Goal: Information Seeking & Learning: Learn about a topic

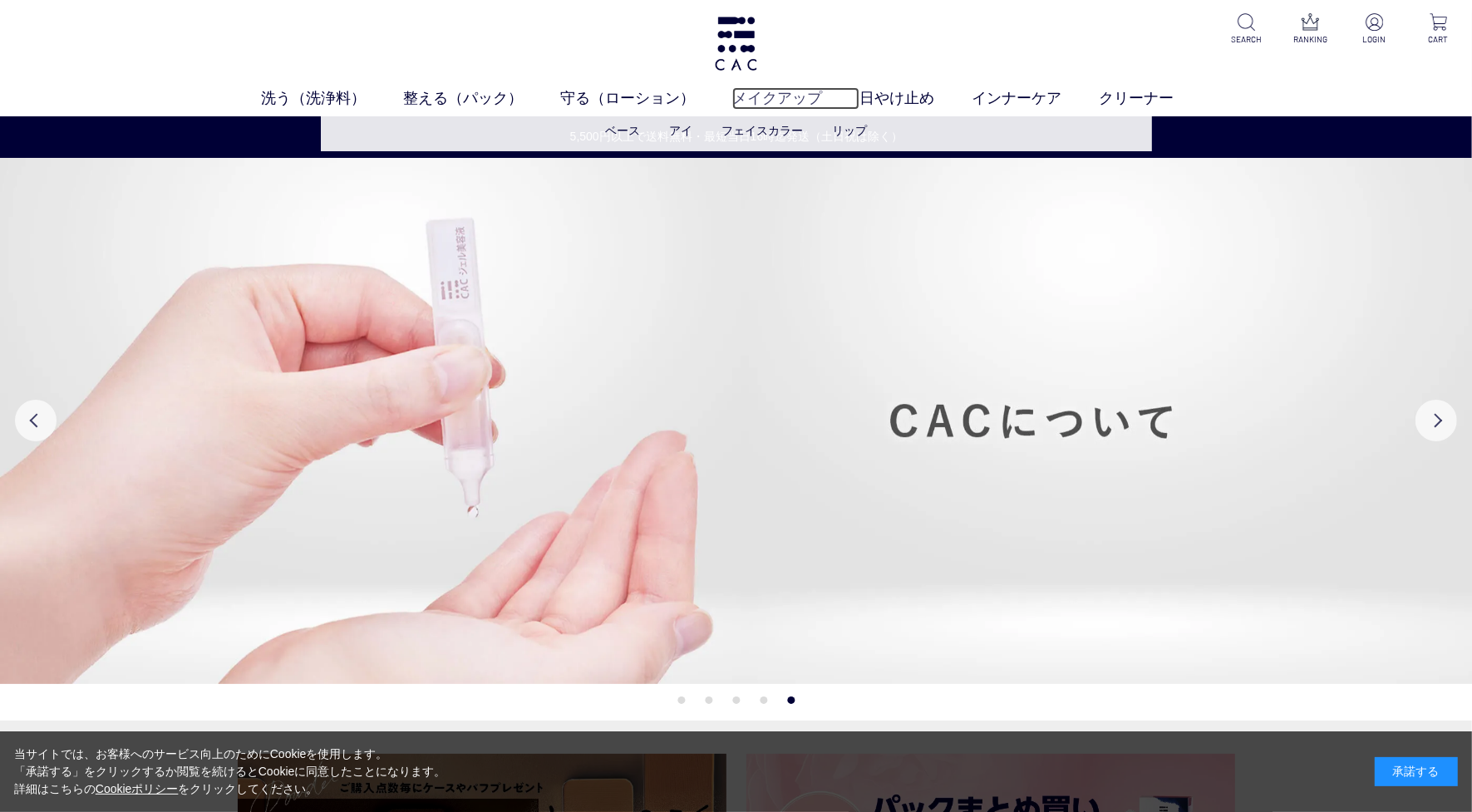
click at [785, 87] on link "メイクアップ" at bounding box center [795, 98] width 127 height 23
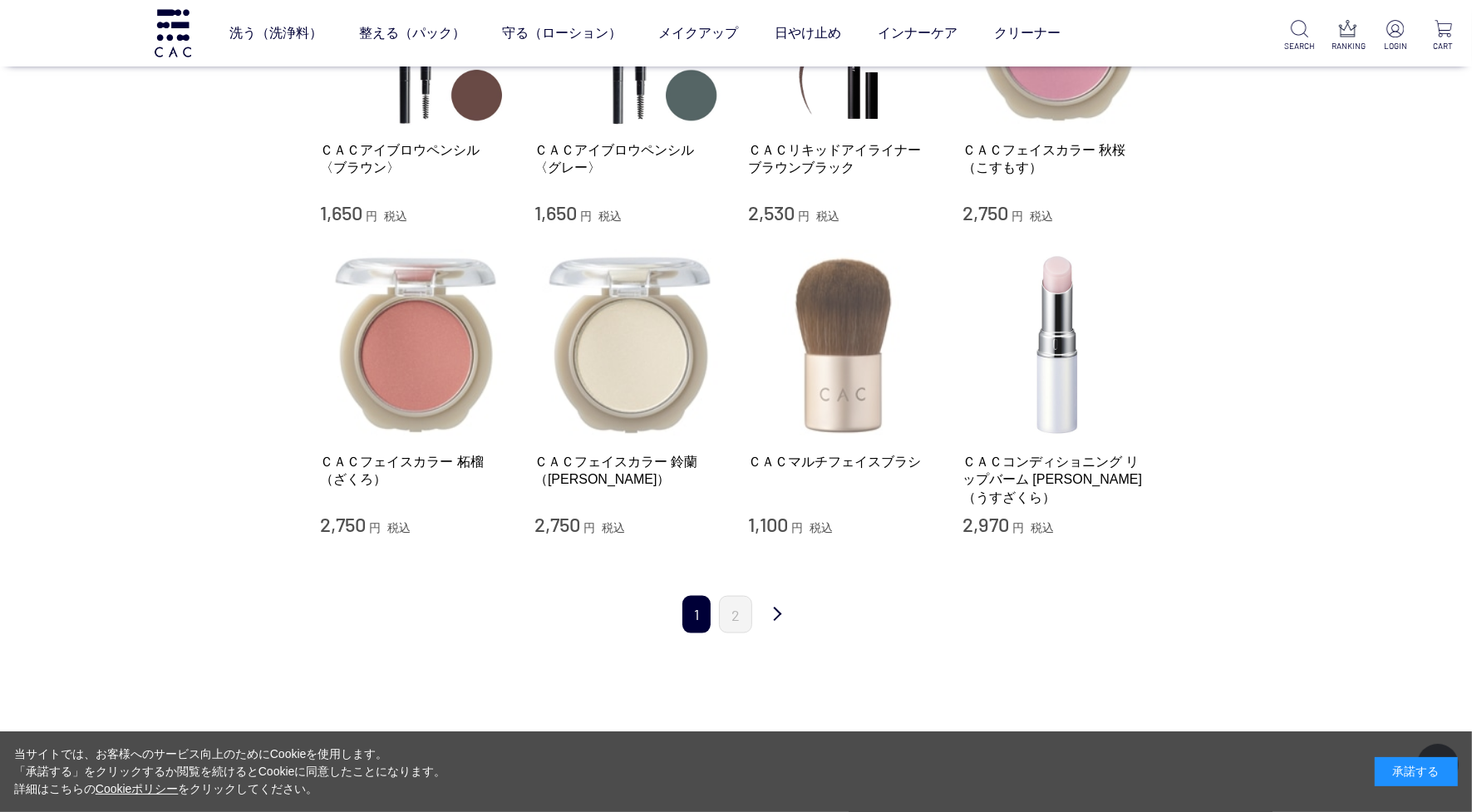
scroll to position [1869, 0]
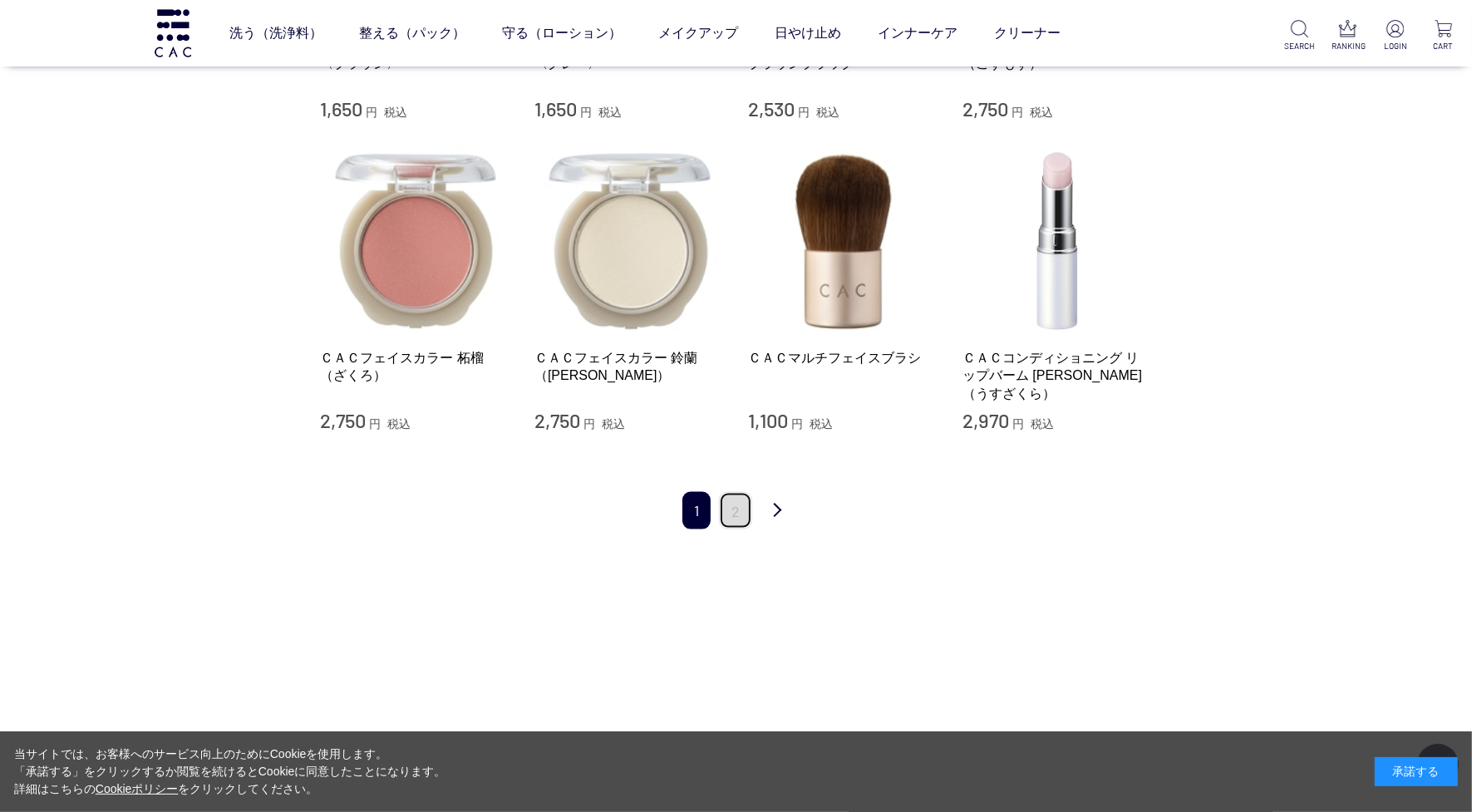
click at [736, 492] on link "2" at bounding box center [735, 510] width 33 height 37
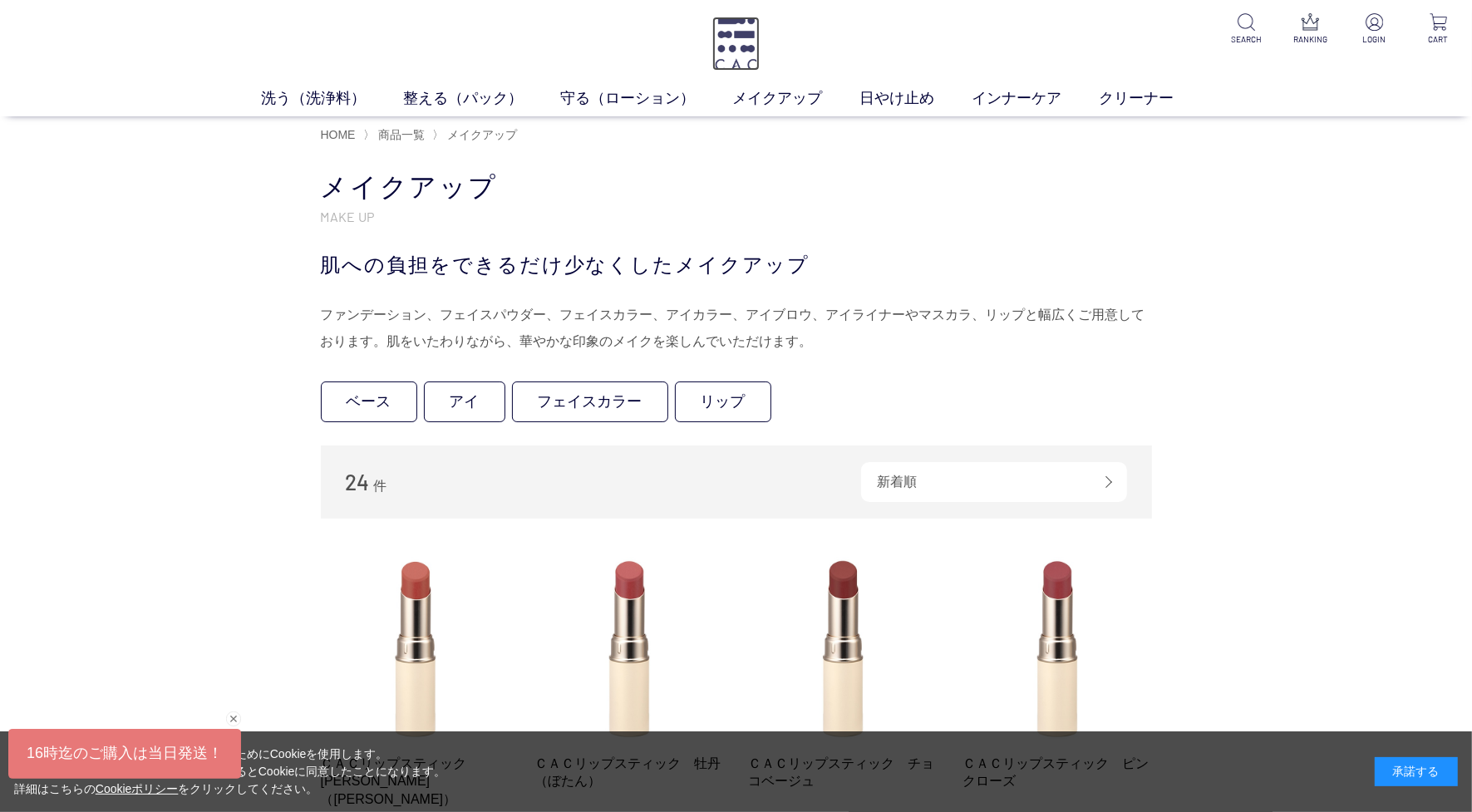
click at [736, 26] on img at bounding box center [736, 44] width 47 height 54
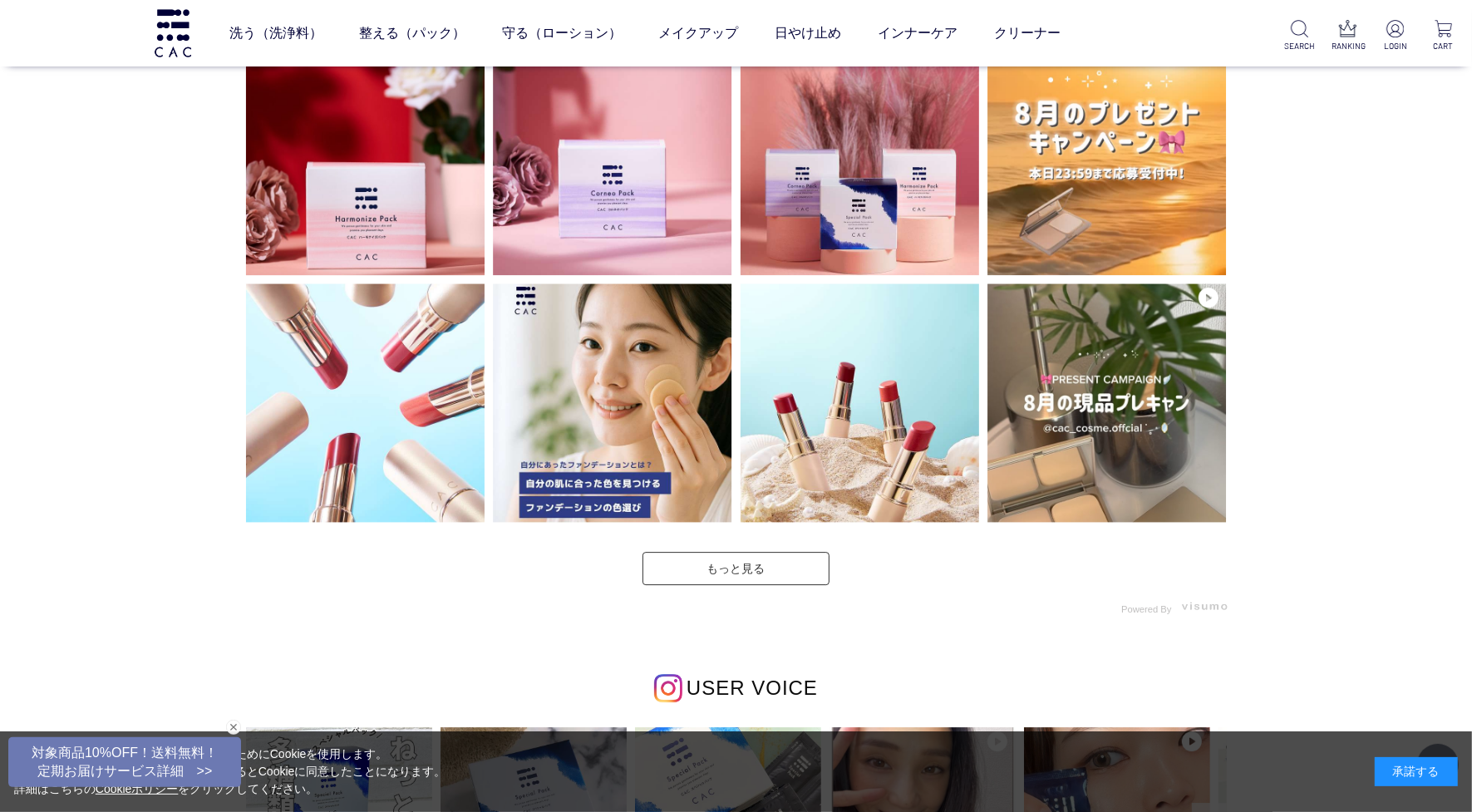
scroll to position [5089, 0]
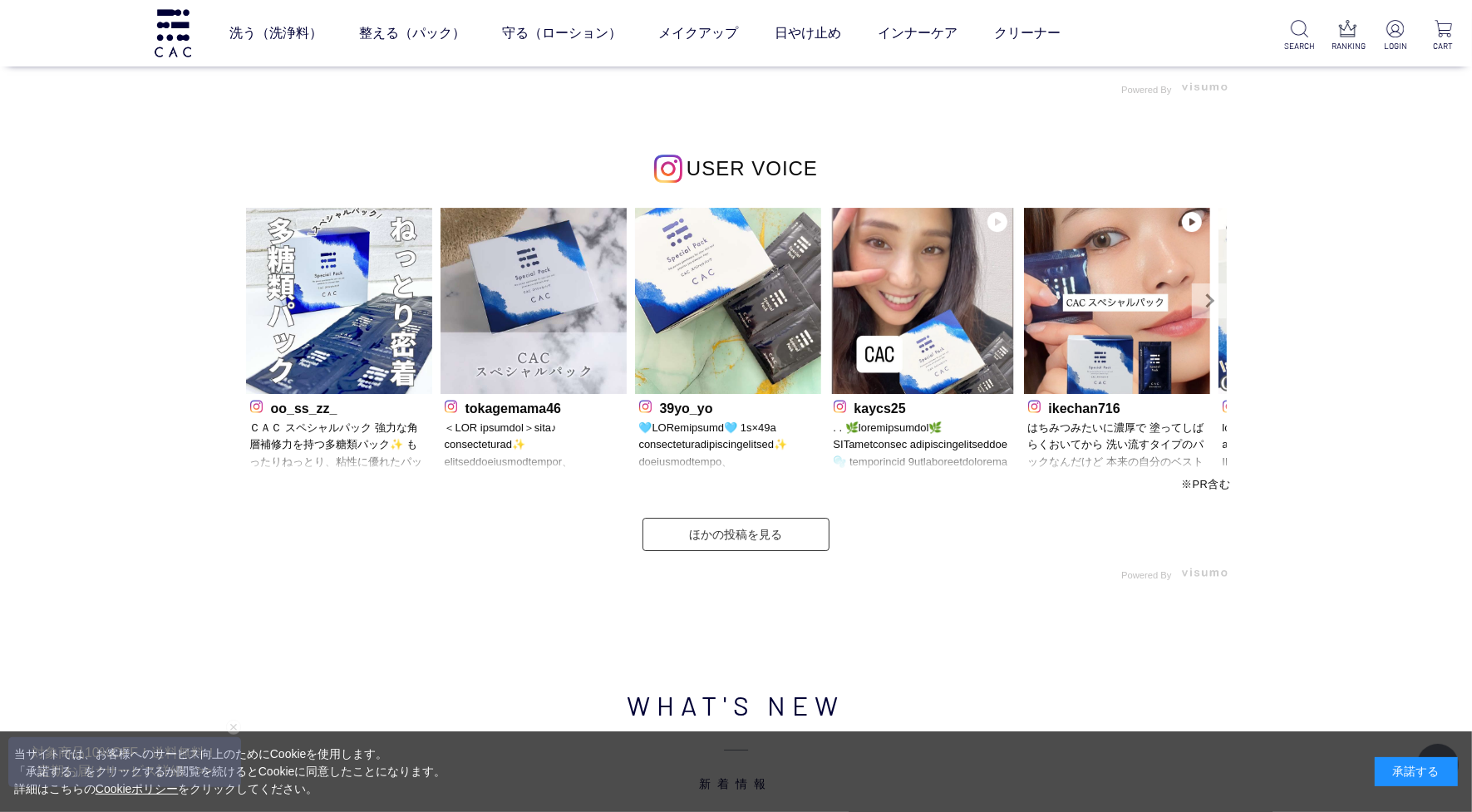
click at [1194, 304] on link "Next" at bounding box center [1209, 300] width 35 height 35
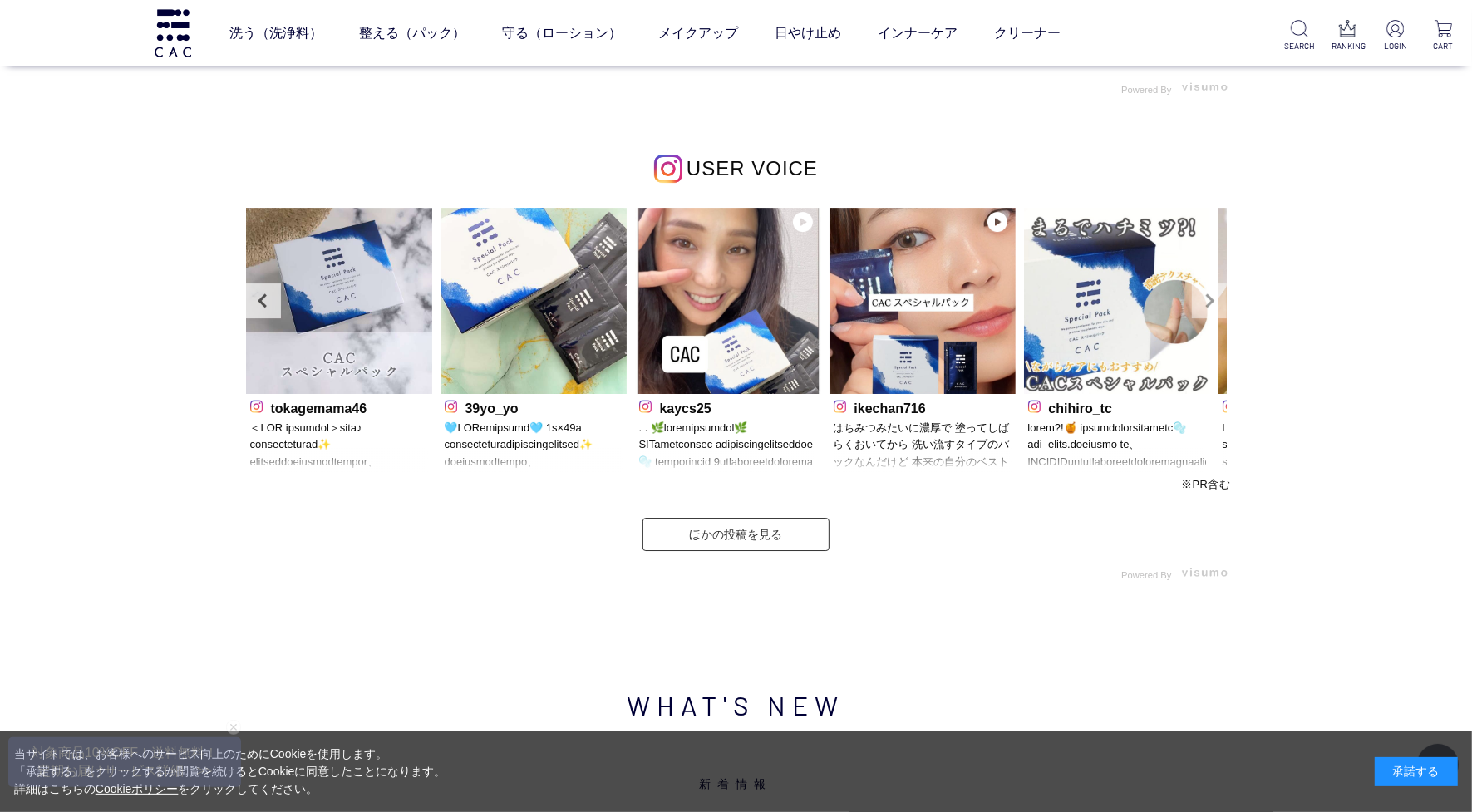
click at [1194, 304] on link "Next" at bounding box center [1209, 300] width 35 height 35
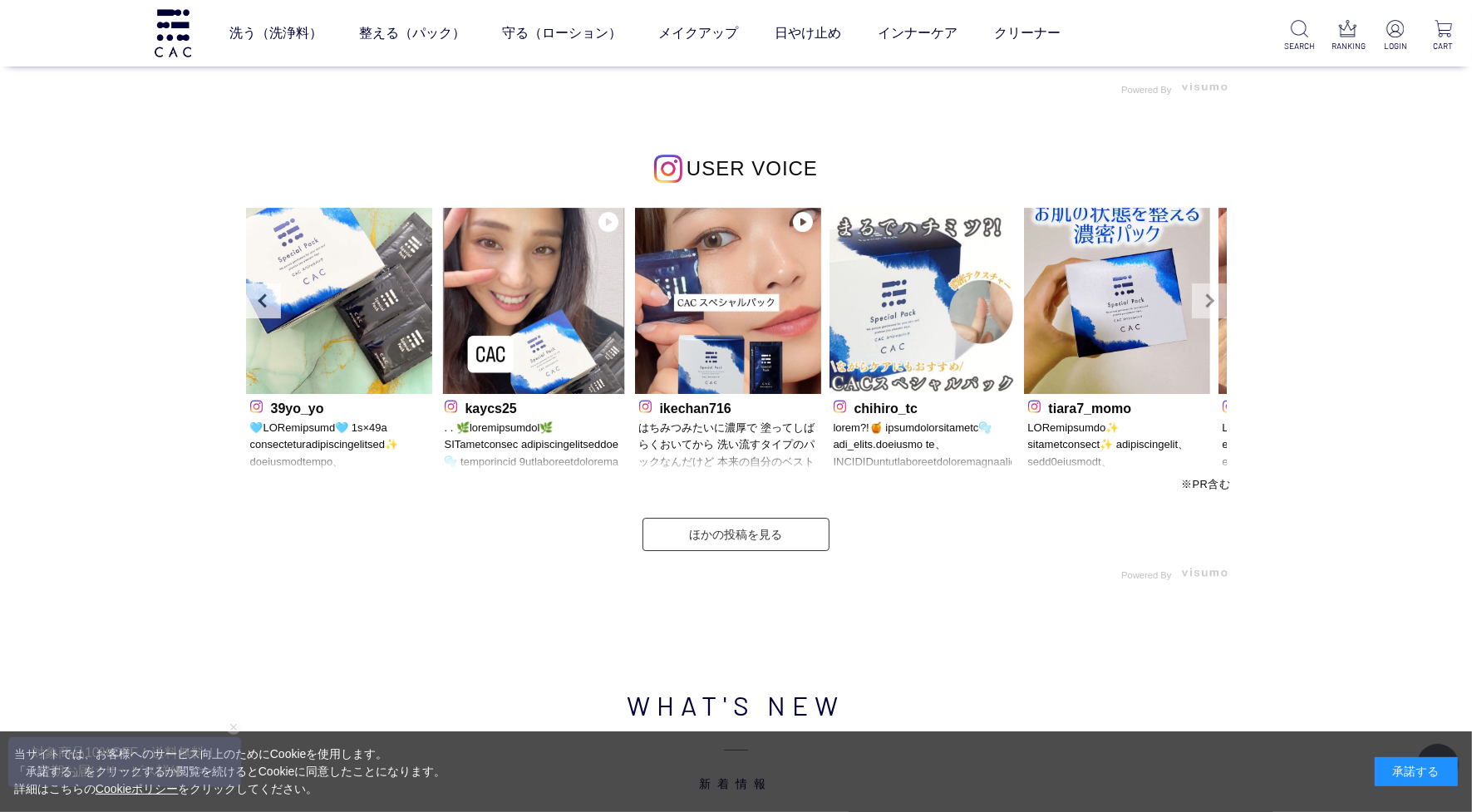
click at [1194, 304] on link "Next" at bounding box center [1209, 300] width 35 height 35
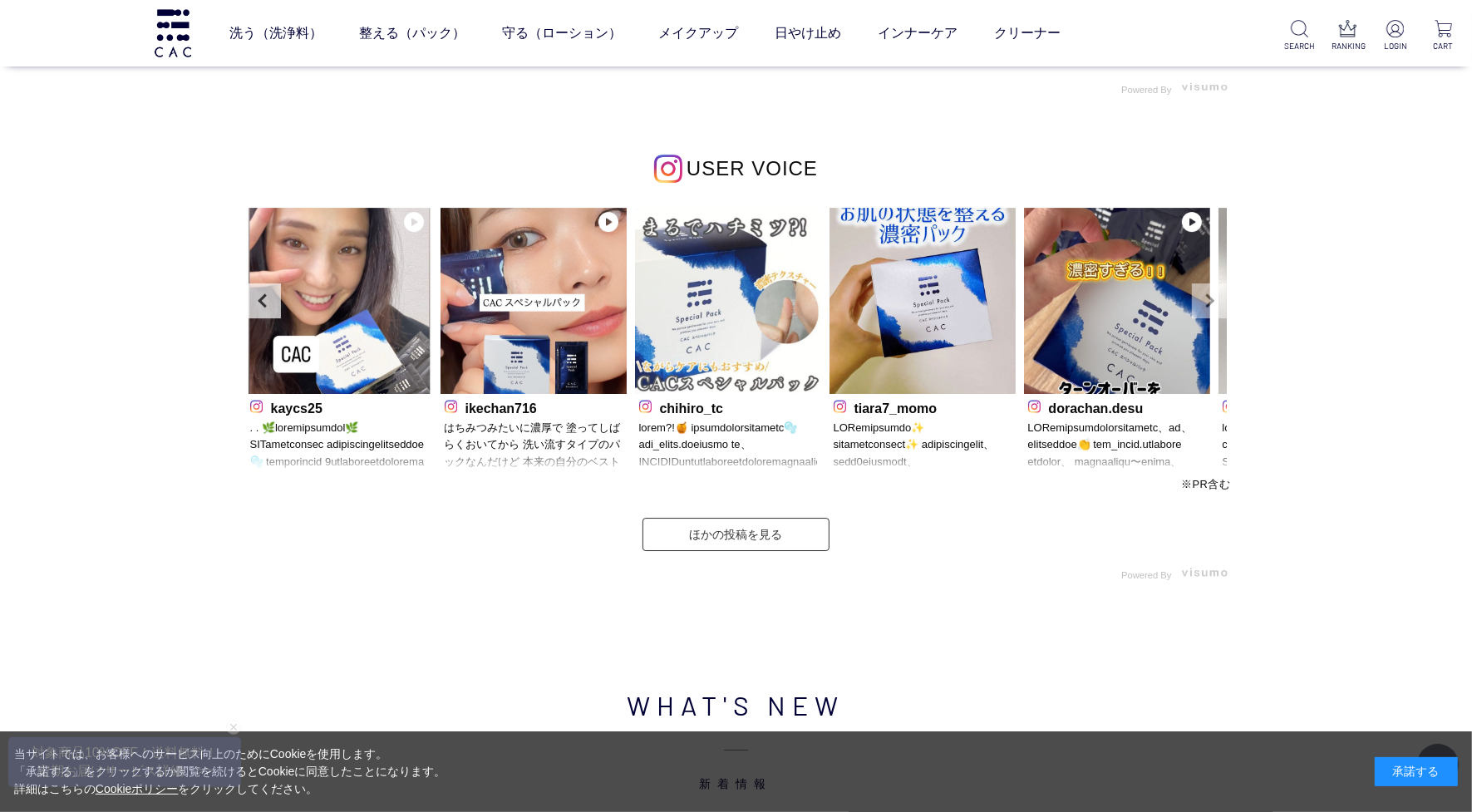
click at [1194, 304] on link "Next" at bounding box center [1209, 300] width 35 height 35
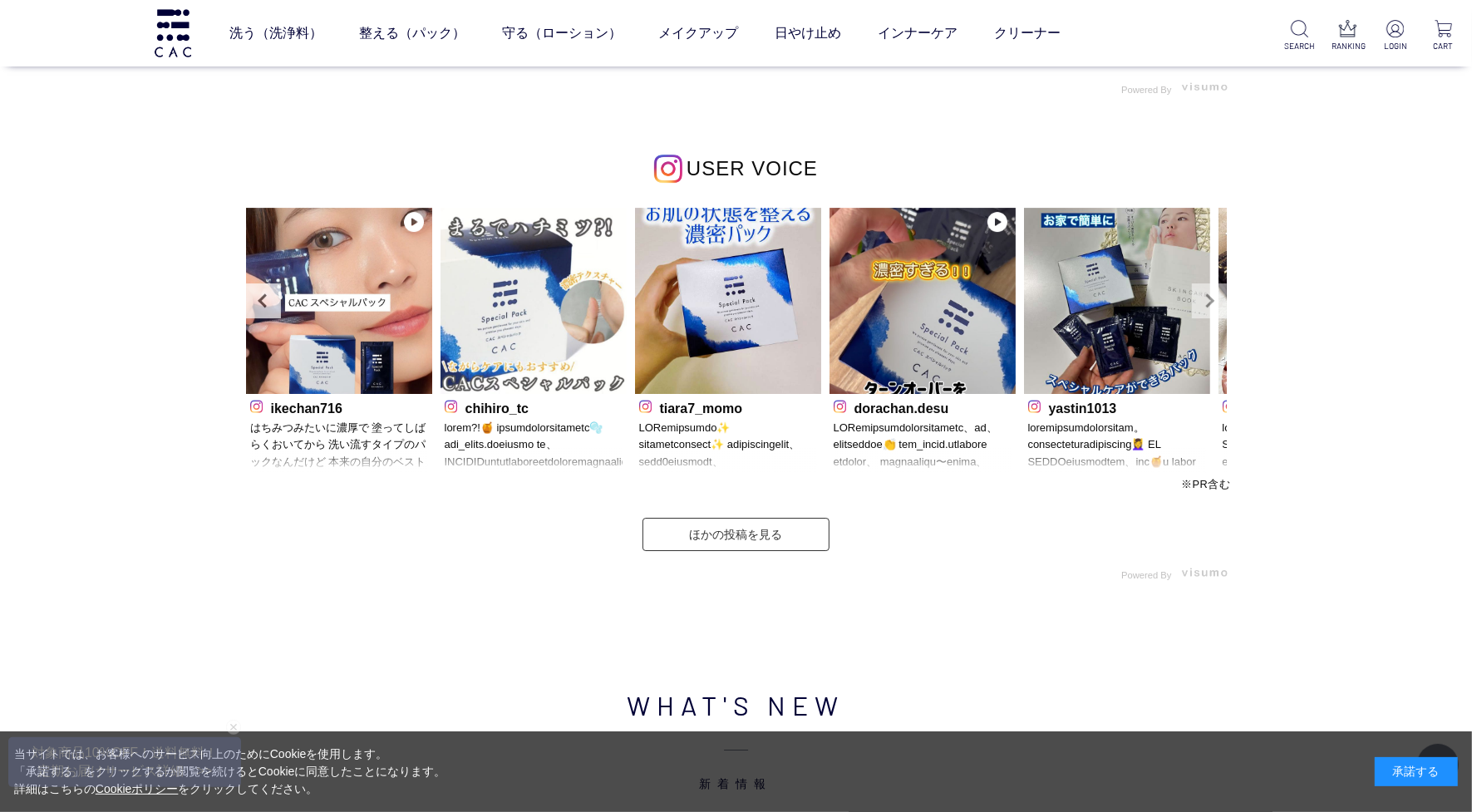
click at [1194, 304] on link "Next" at bounding box center [1209, 300] width 35 height 35
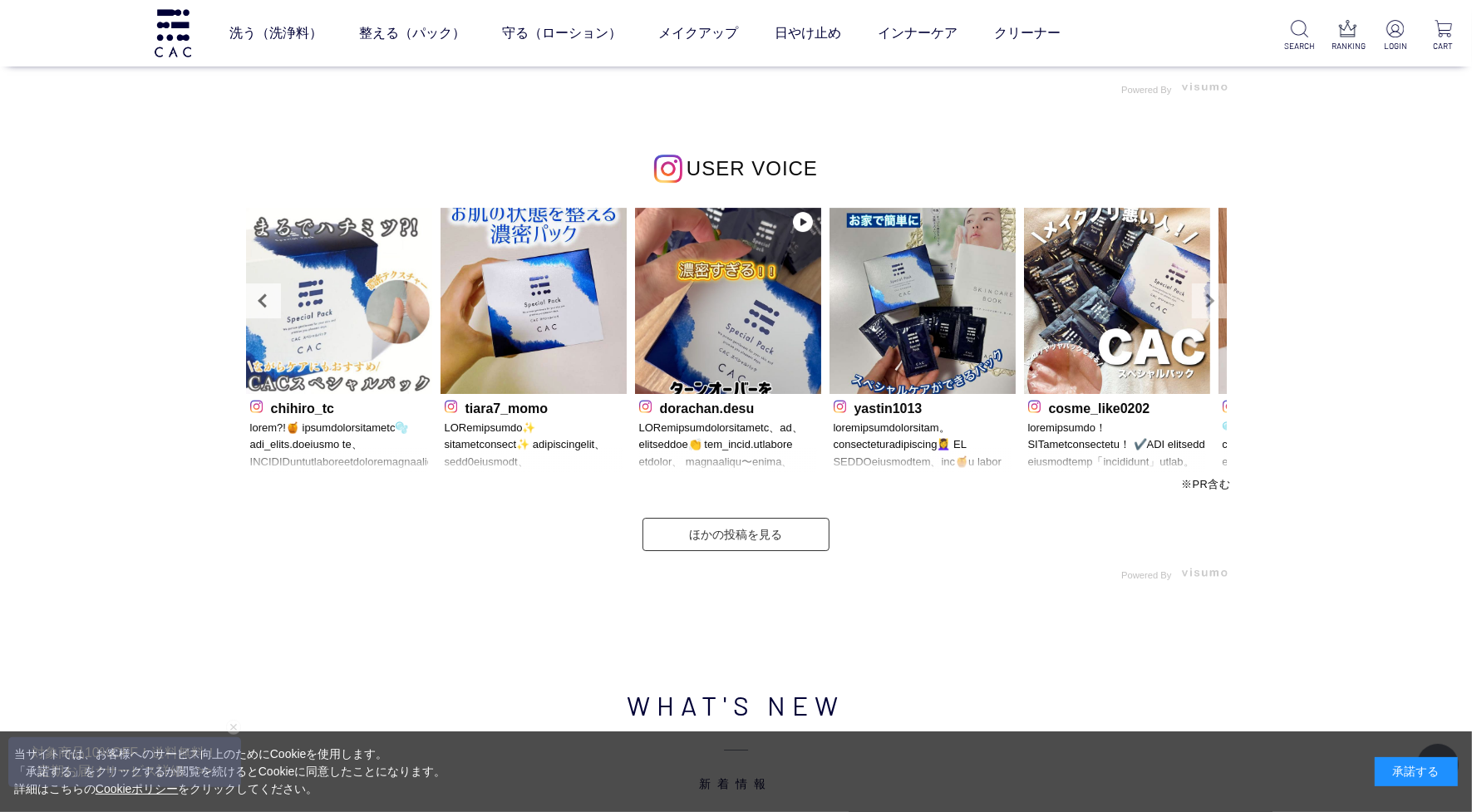
click at [1194, 304] on link "Next" at bounding box center [1209, 300] width 35 height 35
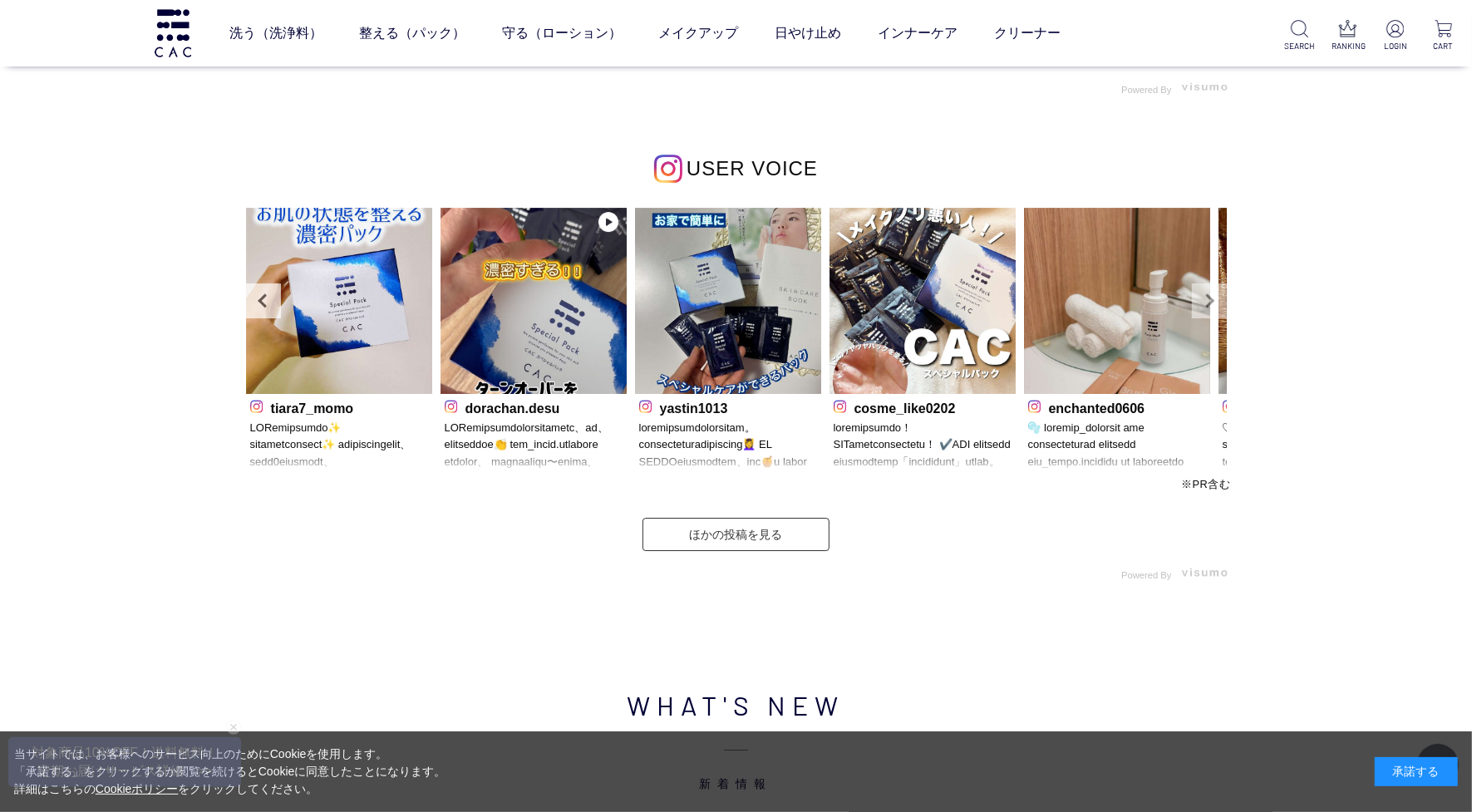
click at [1194, 304] on link "Next" at bounding box center [1209, 300] width 35 height 35
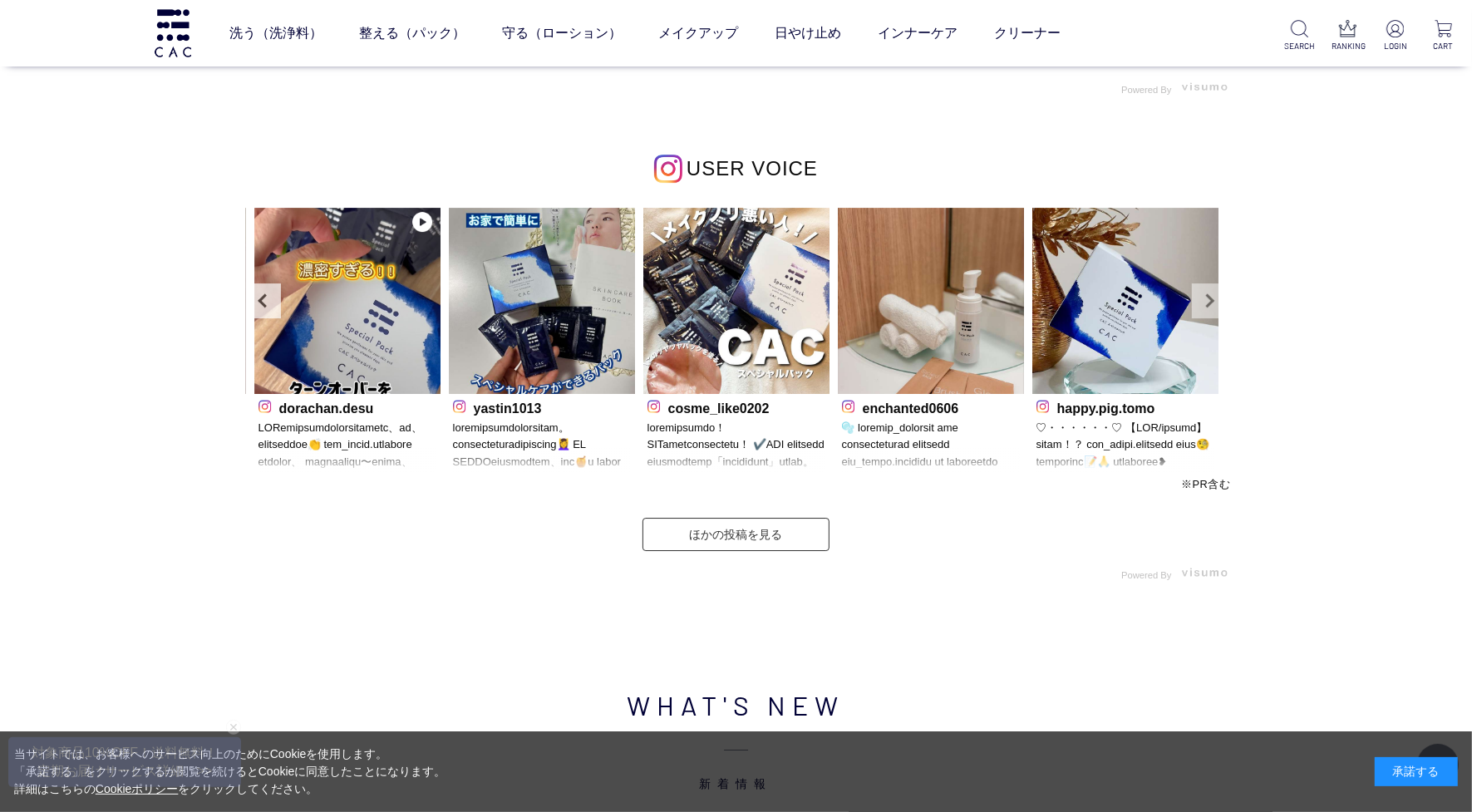
click at [1194, 304] on link "Next" at bounding box center [1209, 300] width 35 height 35
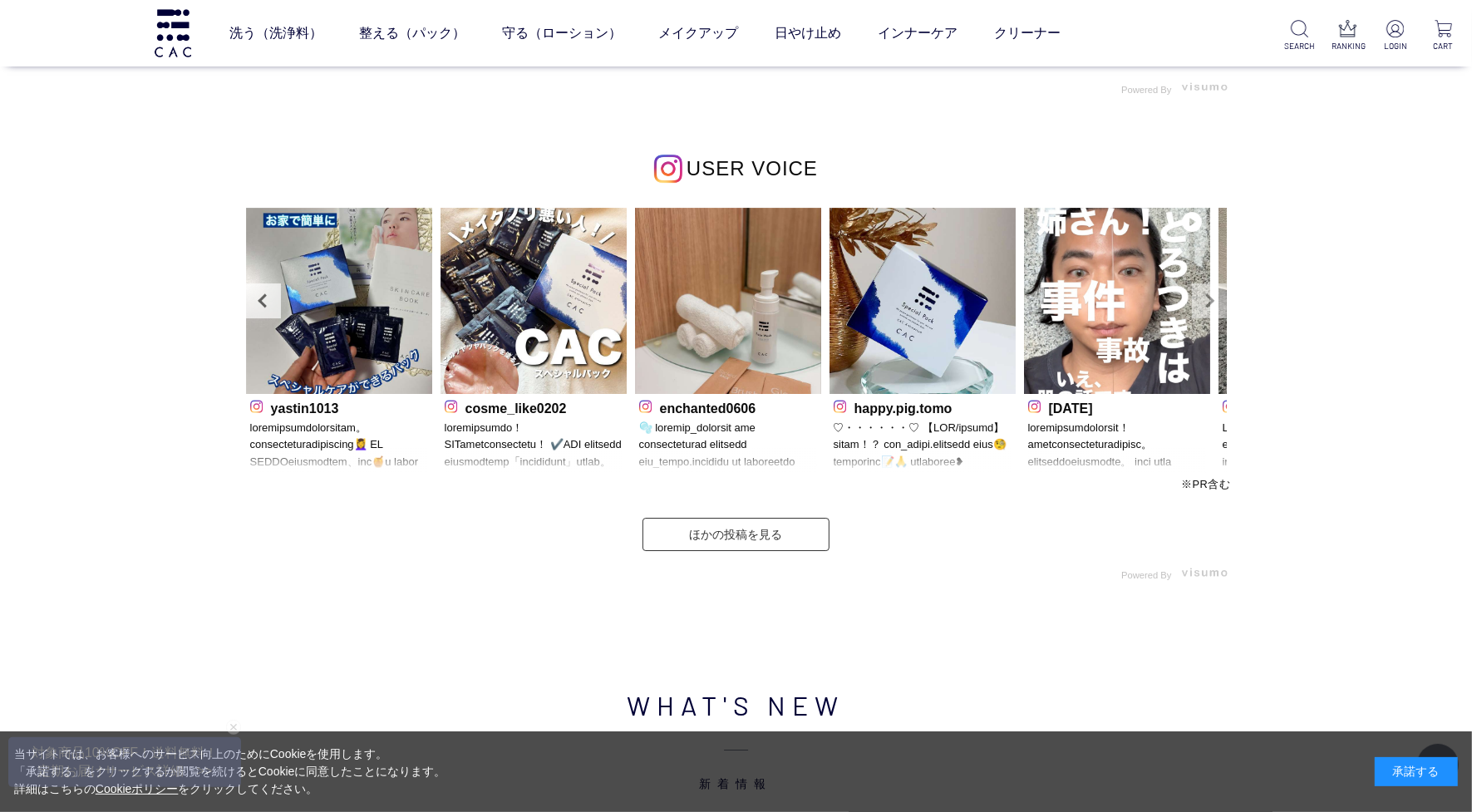
click at [1194, 304] on link "Next" at bounding box center [1209, 300] width 35 height 35
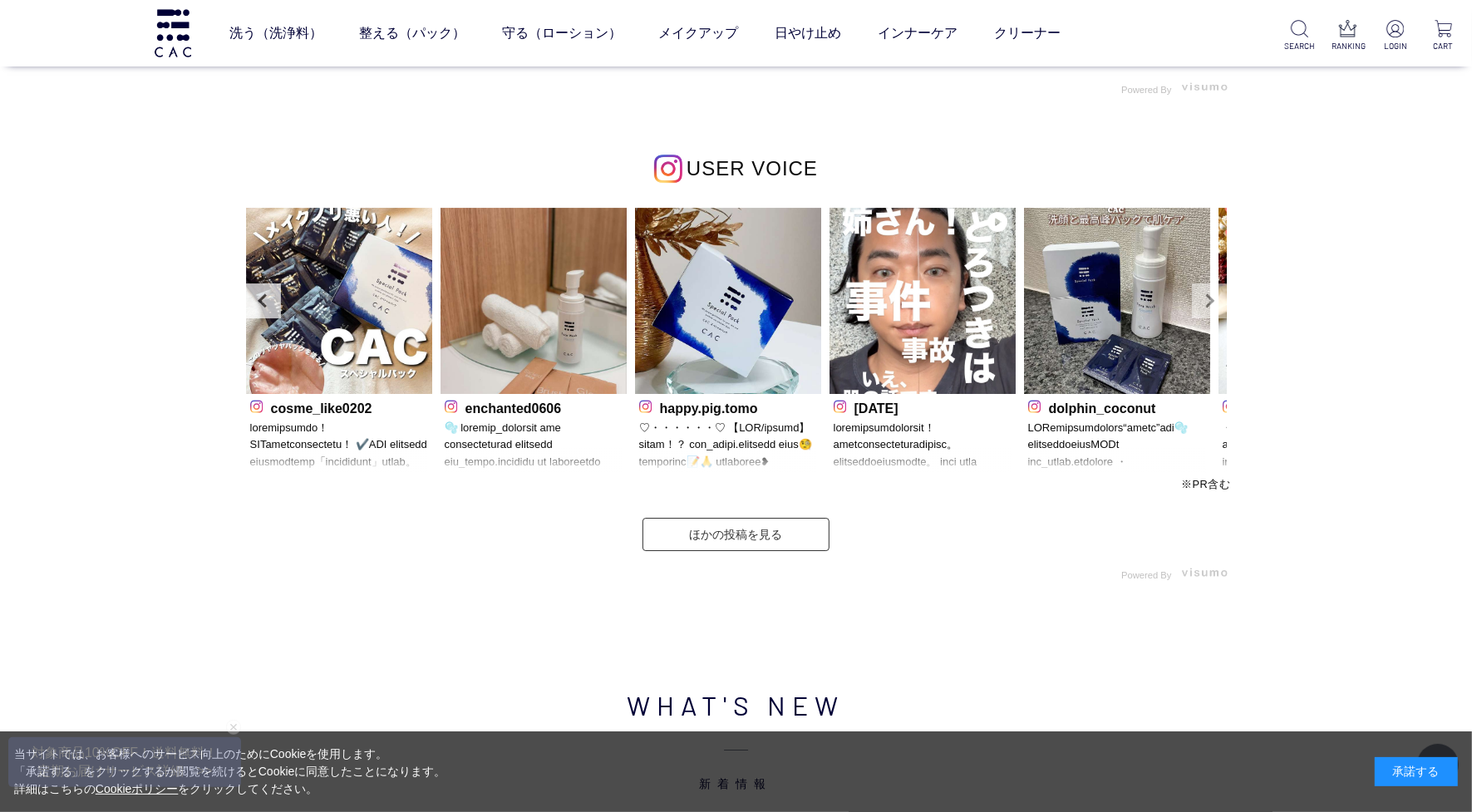
click at [1194, 304] on link "Next" at bounding box center [1209, 300] width 35 height 35
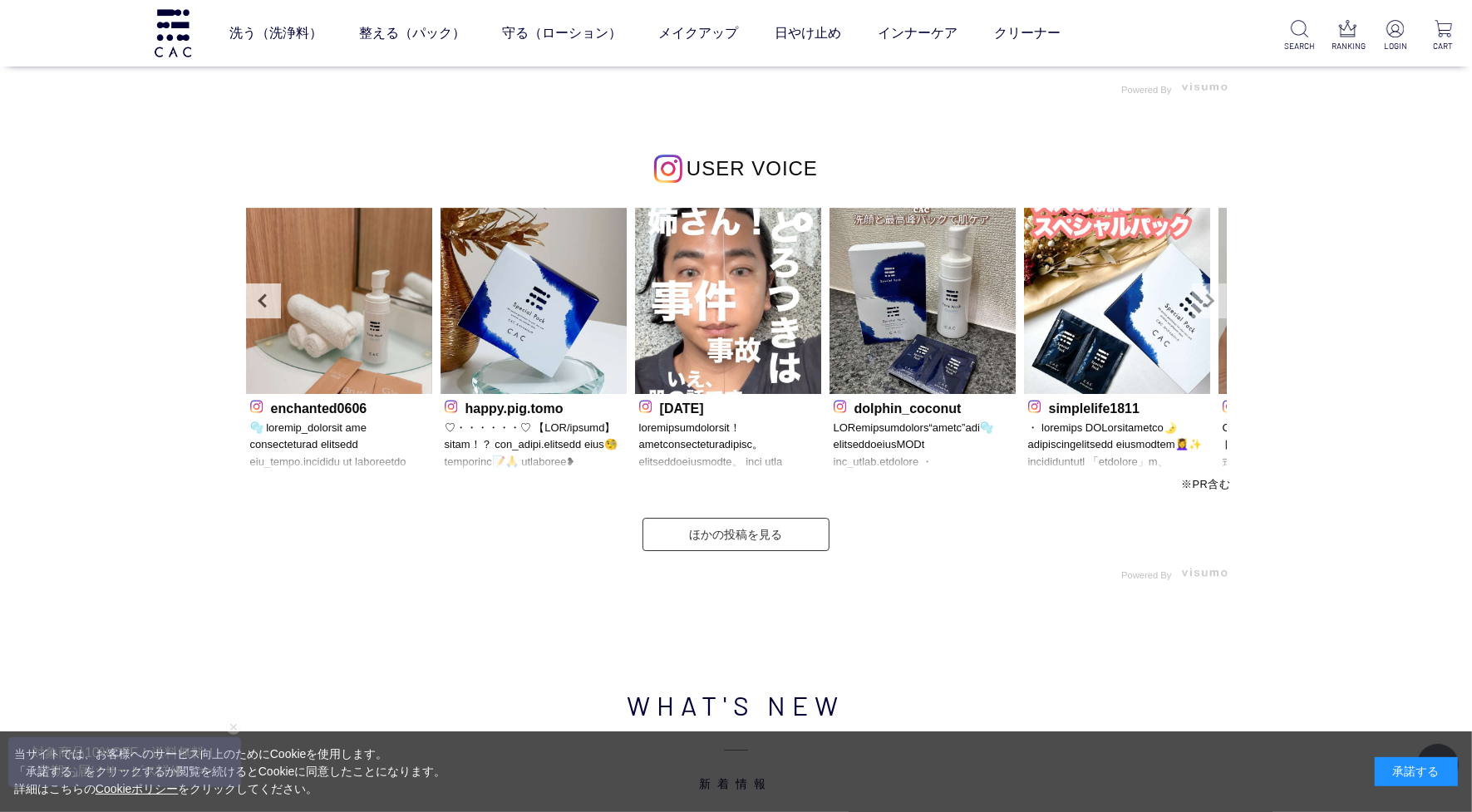
click at [1194, 304] on link "Next" at bounding box center [1209, 300] width 35 height 35
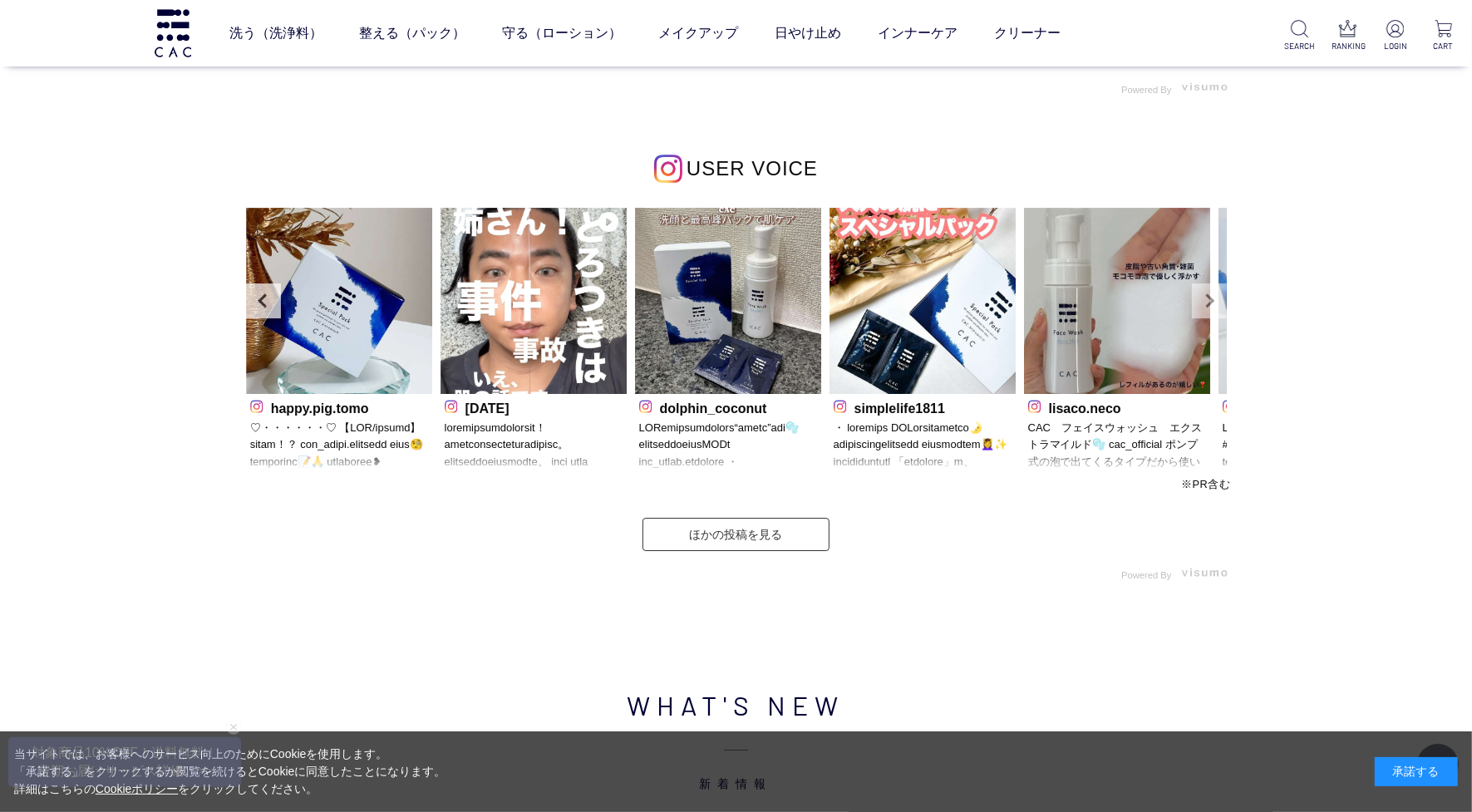
click at [1194, 304] on link "Next" at bounding box center [1209, 300] width 35 height 35
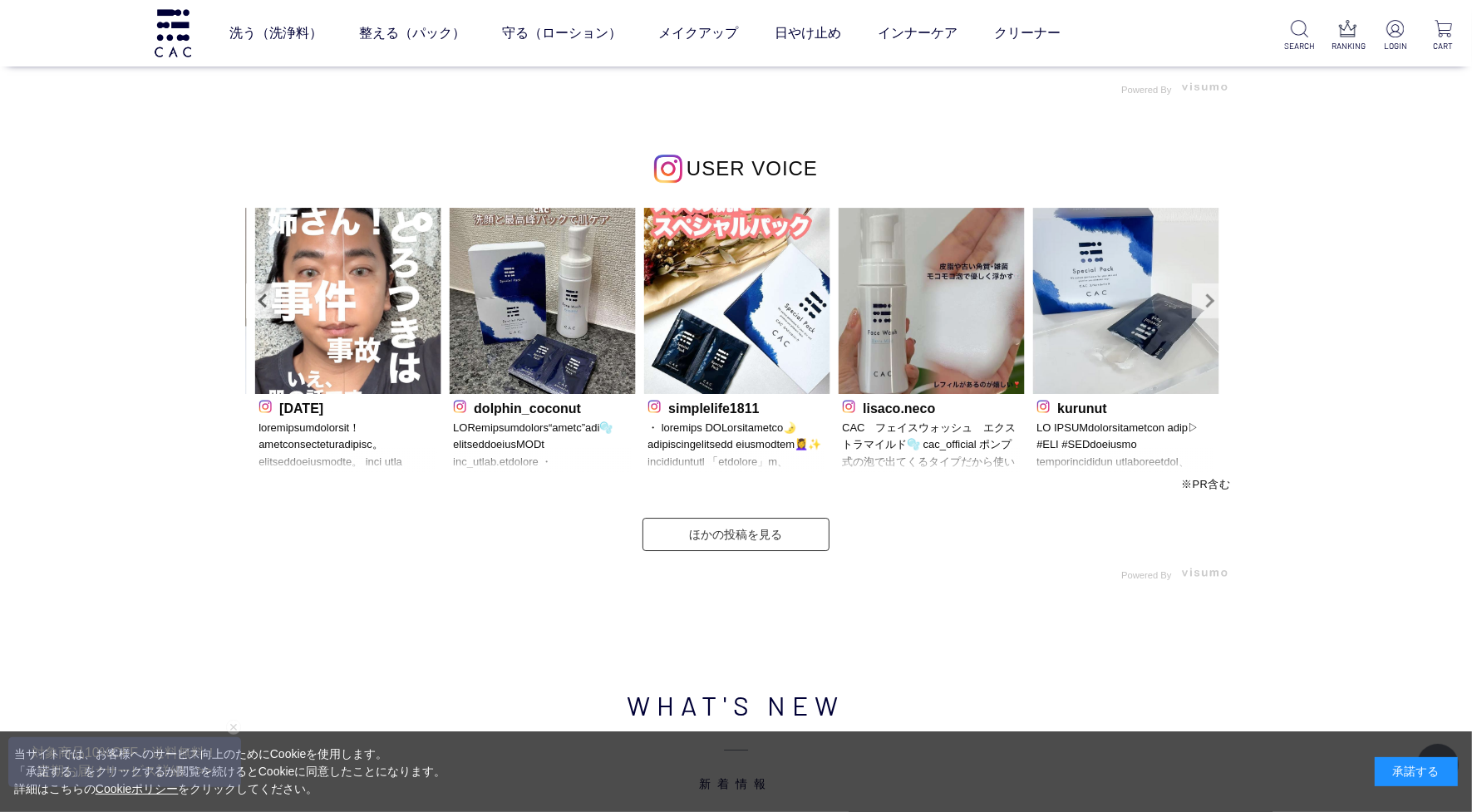
click at [1194, 304] on link "Next" at bounding box center [1209, 300] width 35 height 35
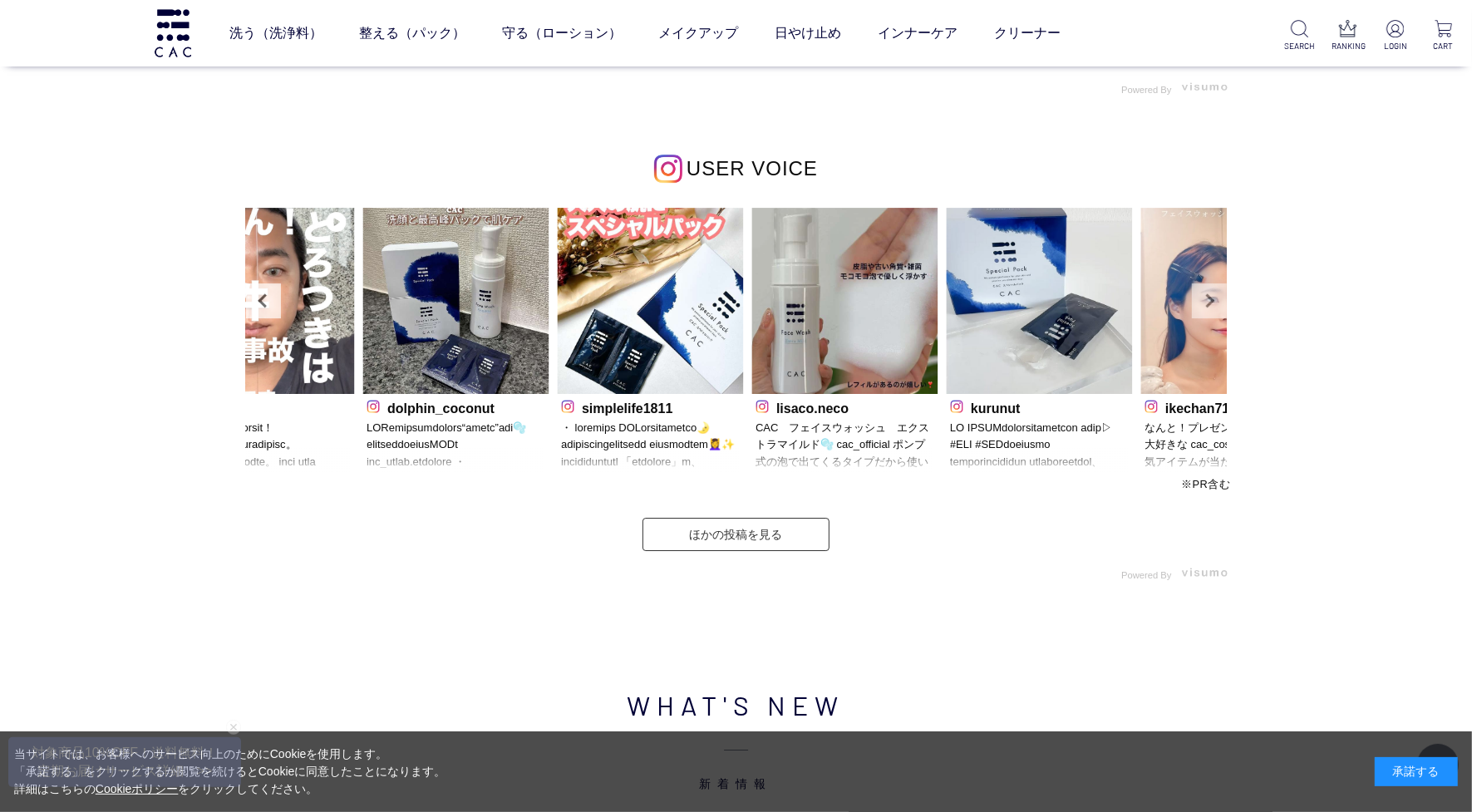
click at [1194, 304] on link "Next" at bounding box center [1209, 300] width 35 height 35
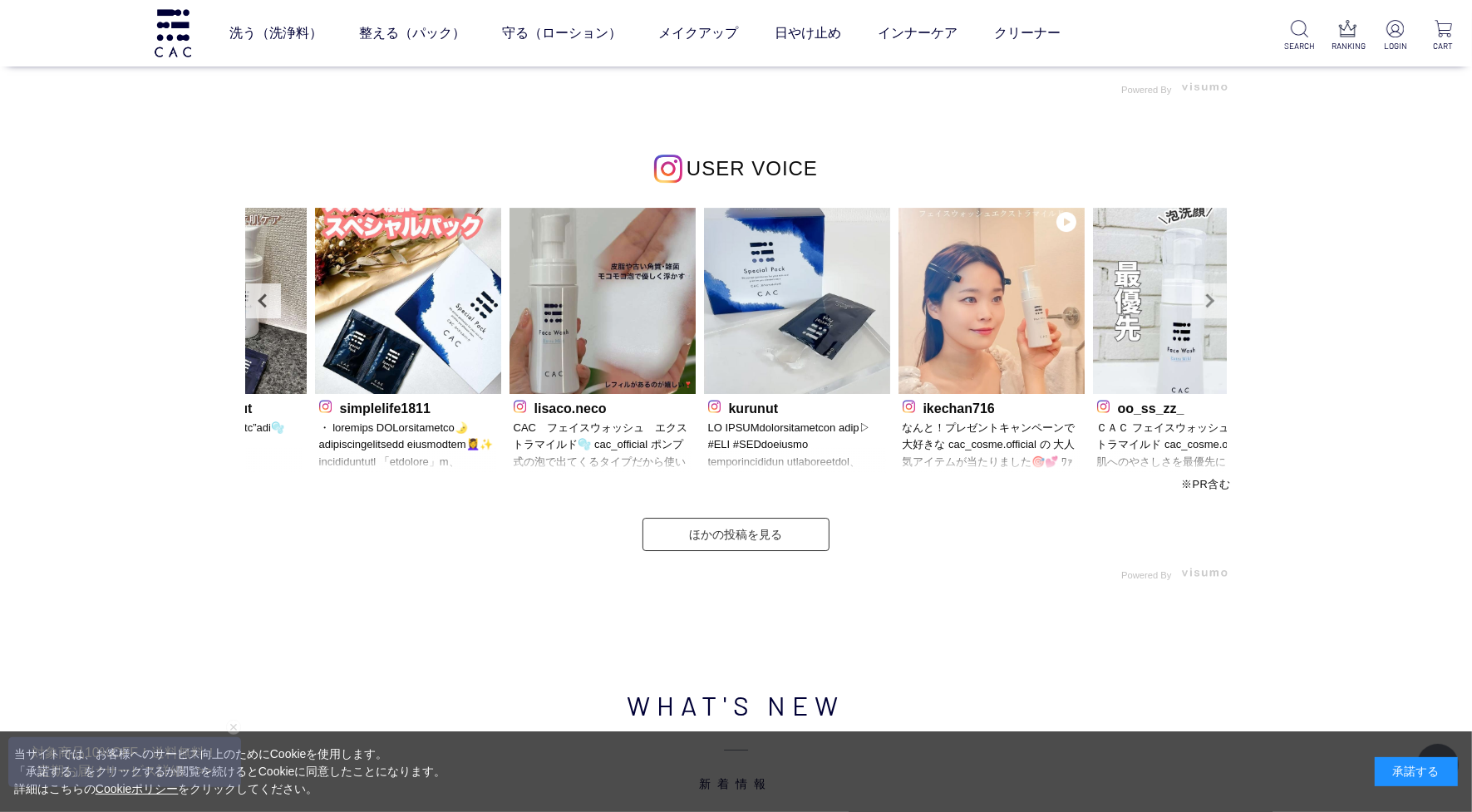
click at [1194, 304] on link "Next" at bounding box center [1209, 300] width 35 height 35
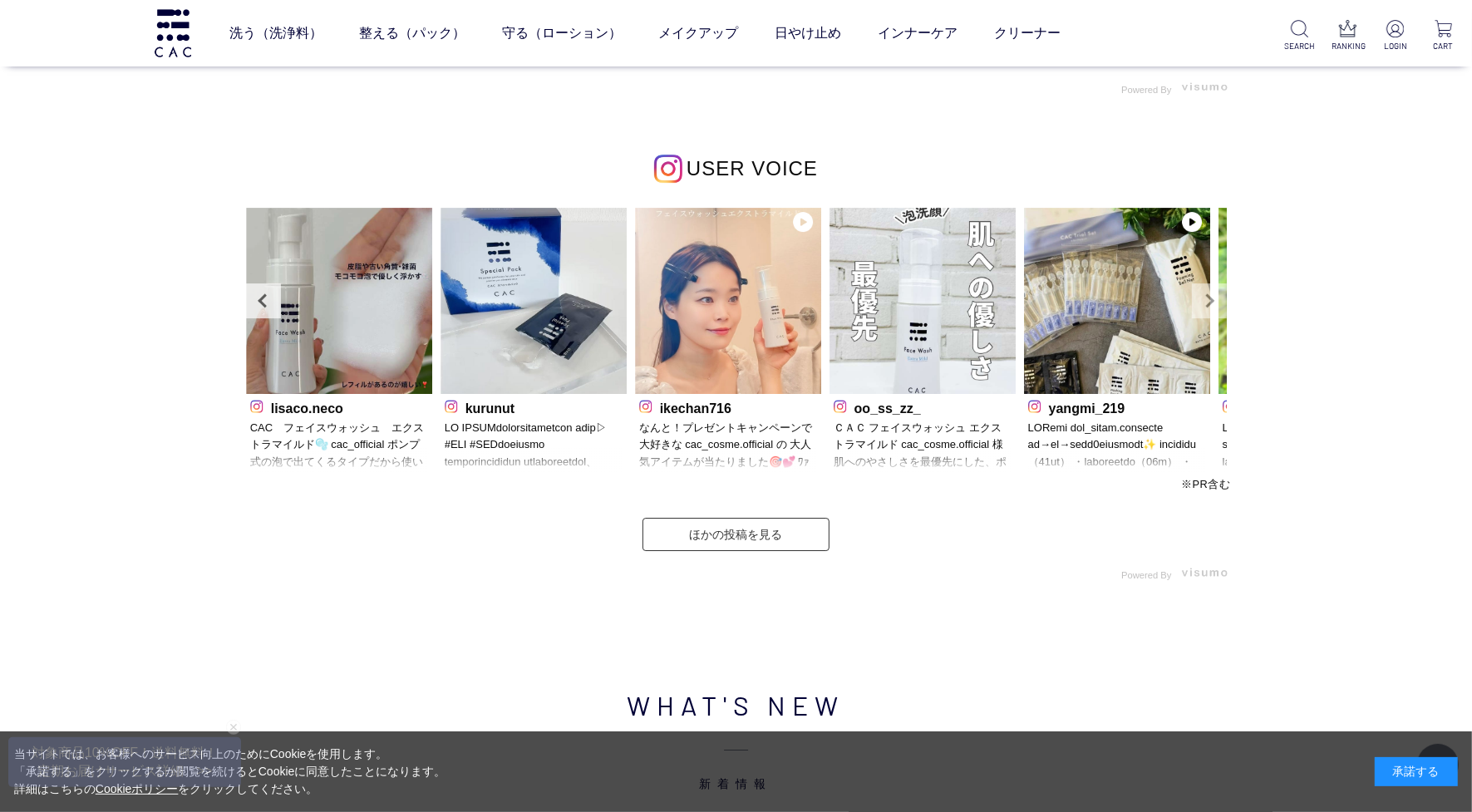
click at [1194, 304] on link "Next" at bounding box center [1209, 300] width 35 height 35
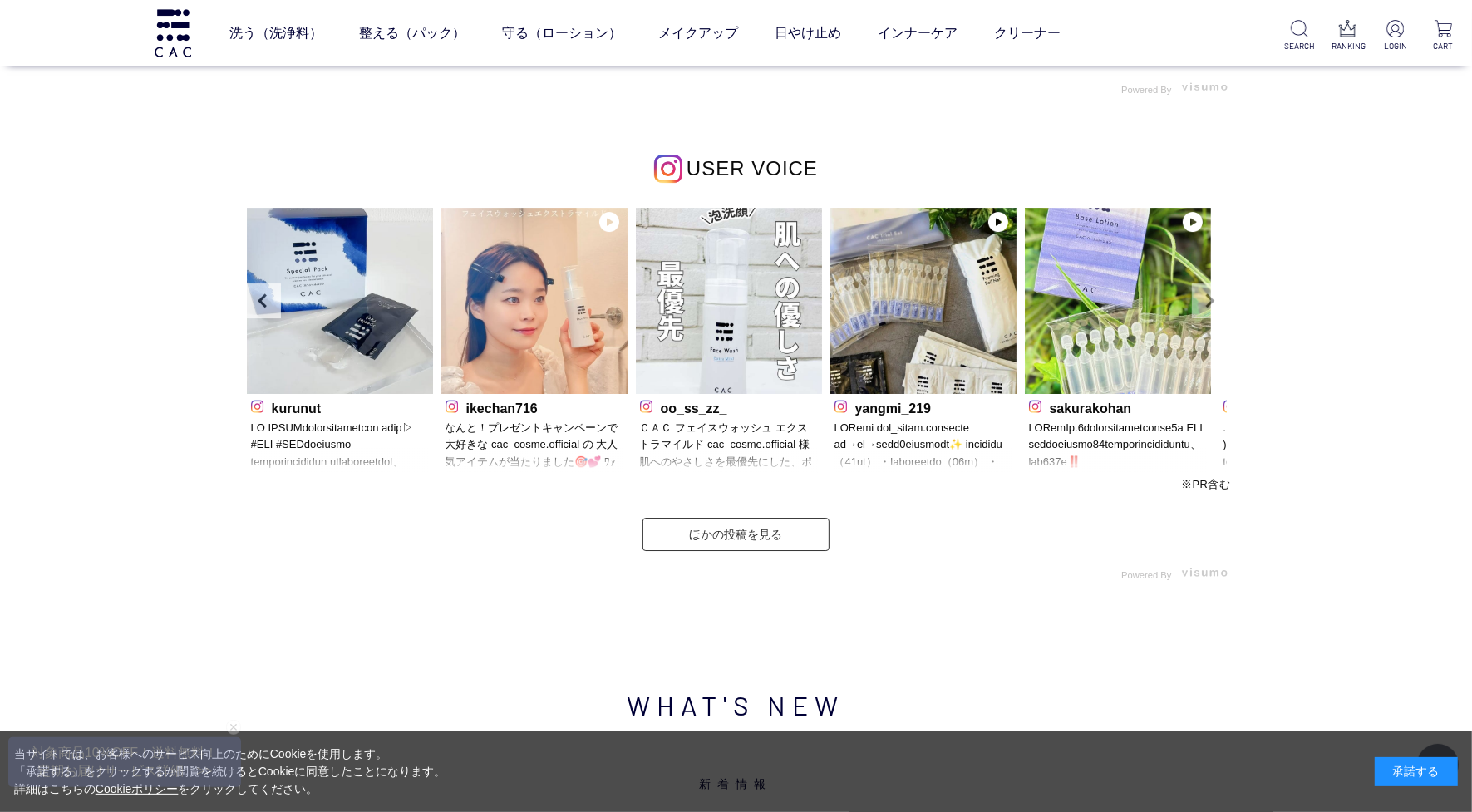
click at [1194, 304] on link "Next" at bounding box center [1209, 300] width 35 height 35
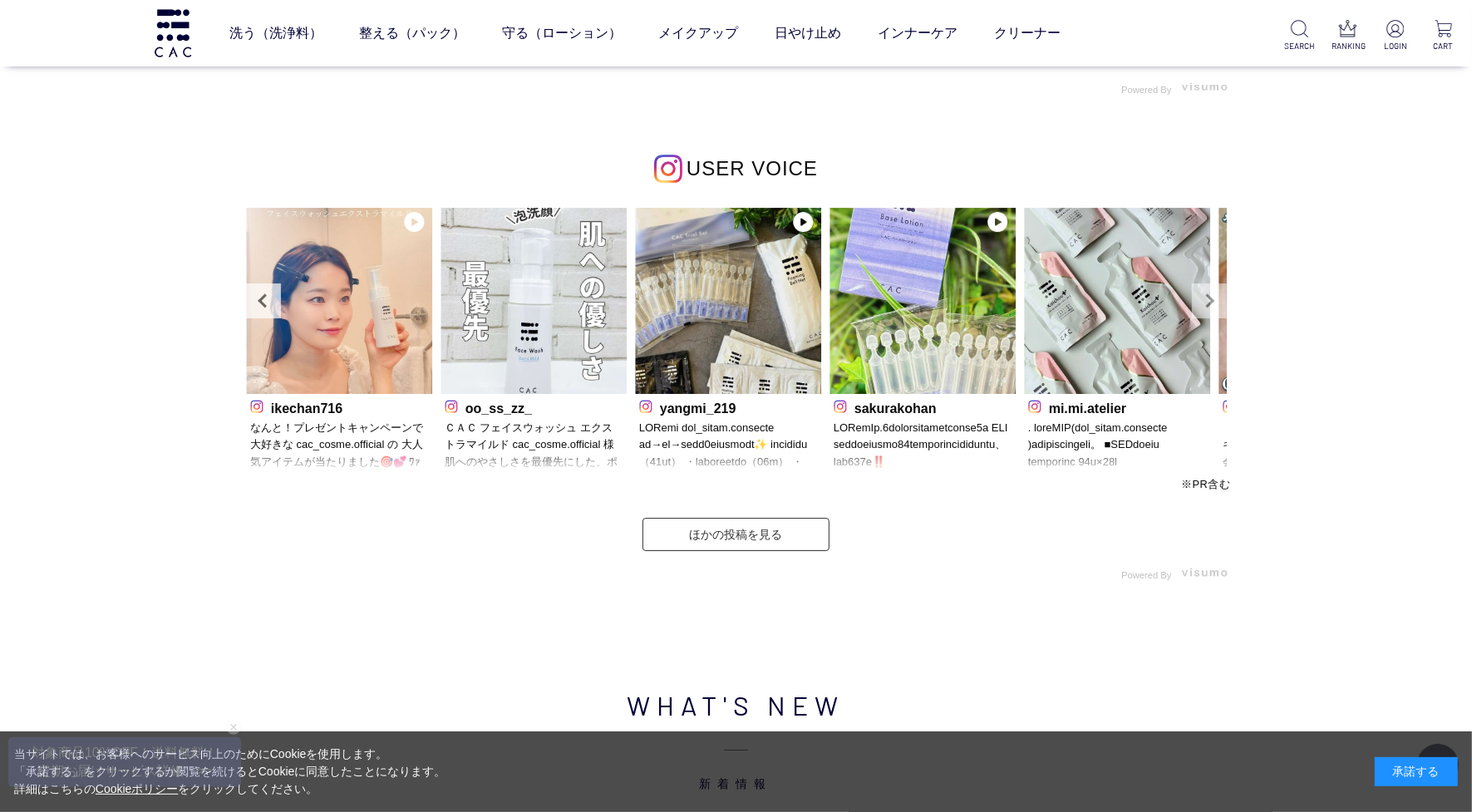
click at [1194, 304] on link "Next" at bounding box center [1209, 300] width 35 height 35
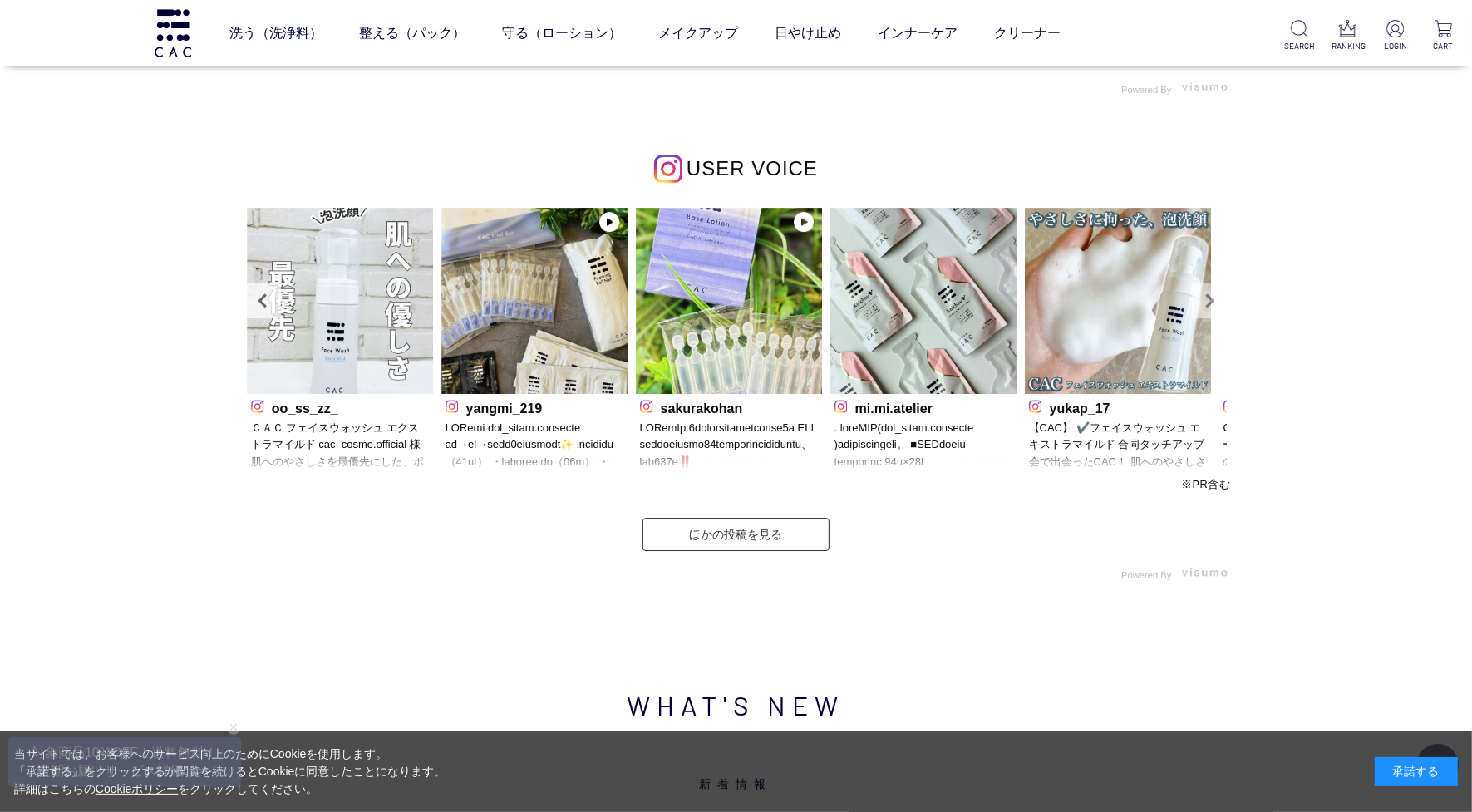
click at [1194, 304] on link "Next" at bounding box center [1209, 300] width 35 height 35
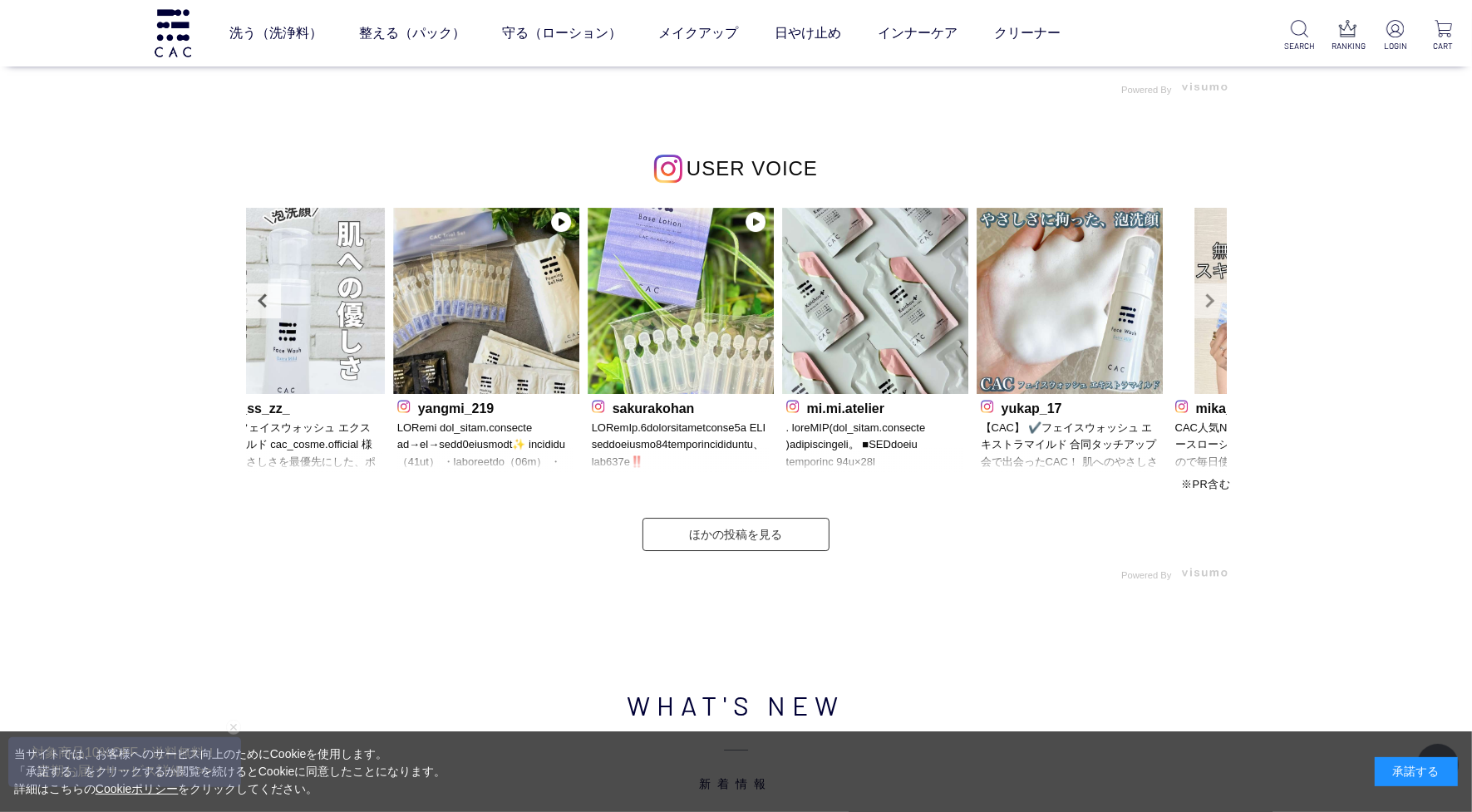
click at [1194, 304] on link "Next" at bounding box center [1209, 300] width 35 height 35
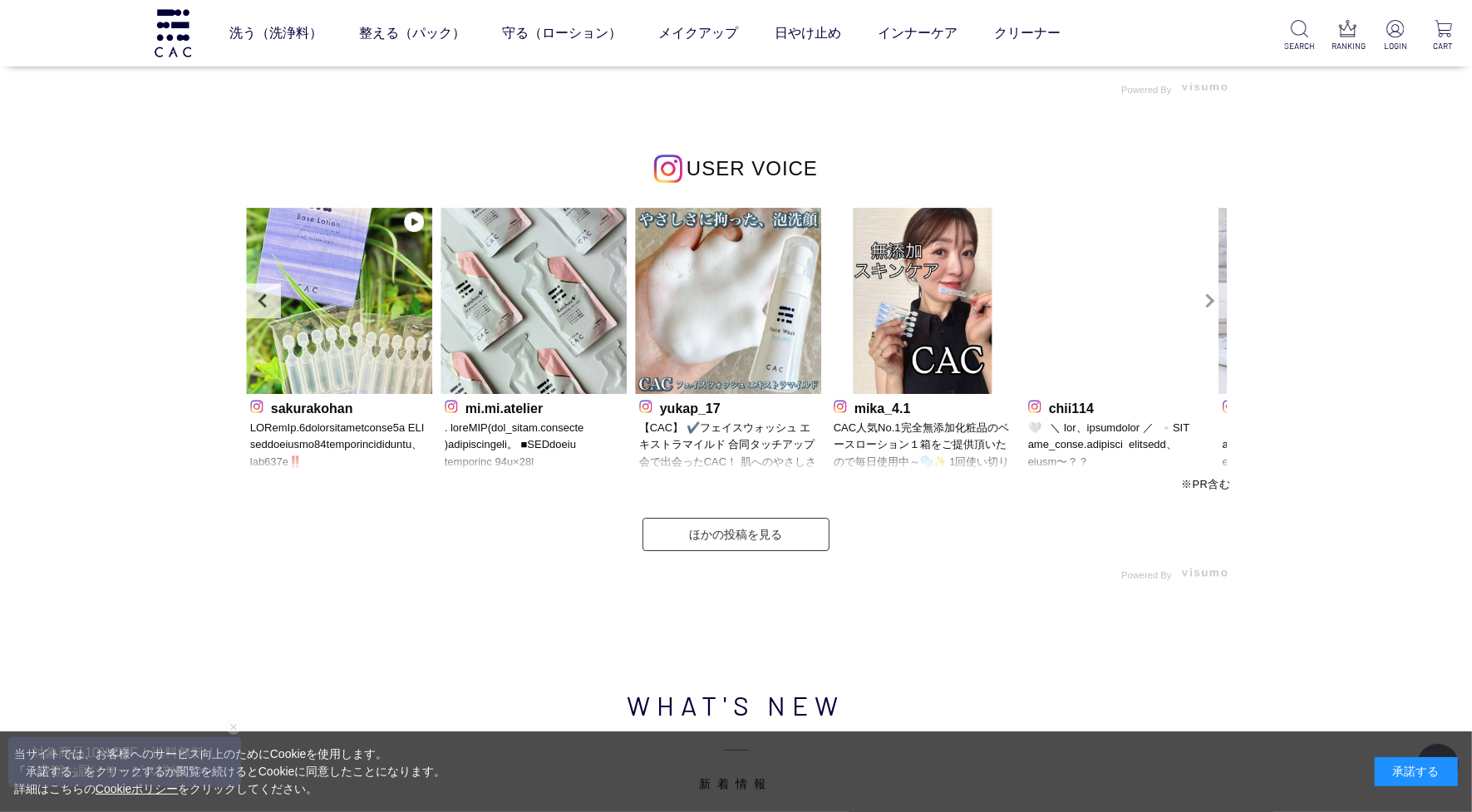
click at [1194, 304] on link "Next" at bounding box center [1209, 300] width 35 height 35
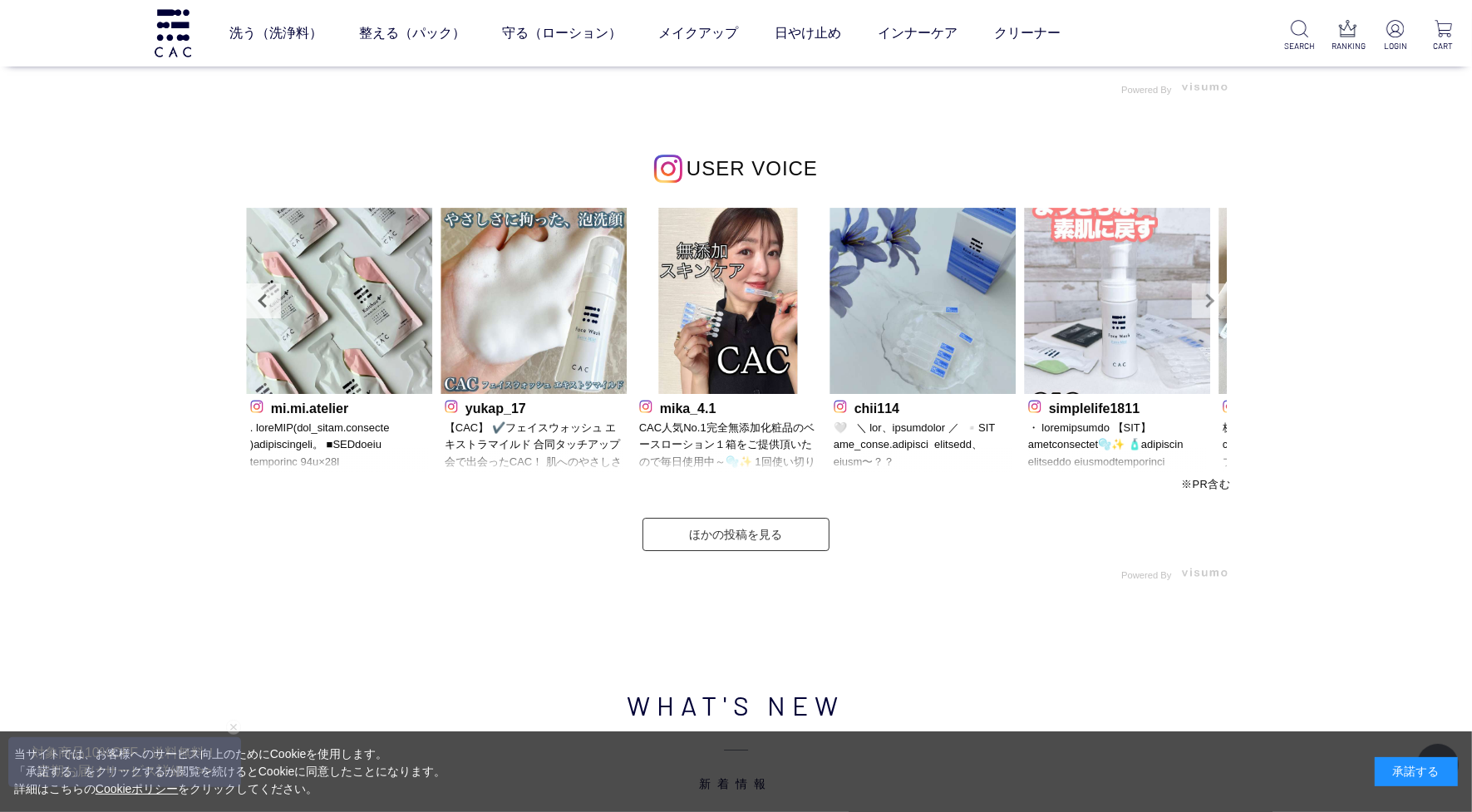
click at [1194, 304] on link "Next" at bounding box center [1209, 300] width 35 height 35
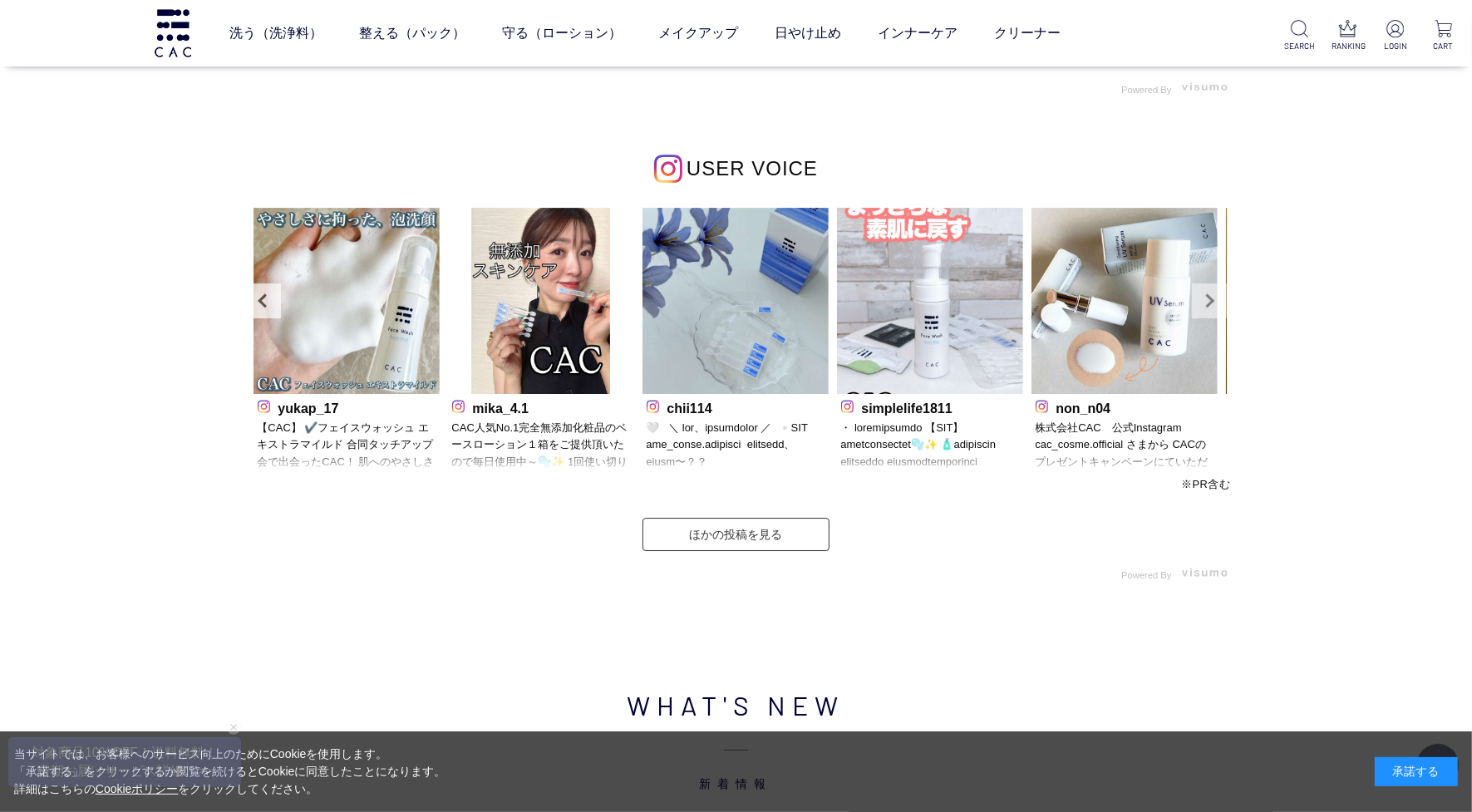
click at [1194, 304] on link "Next" at bounding box center [1209, 300] width 35 height 35
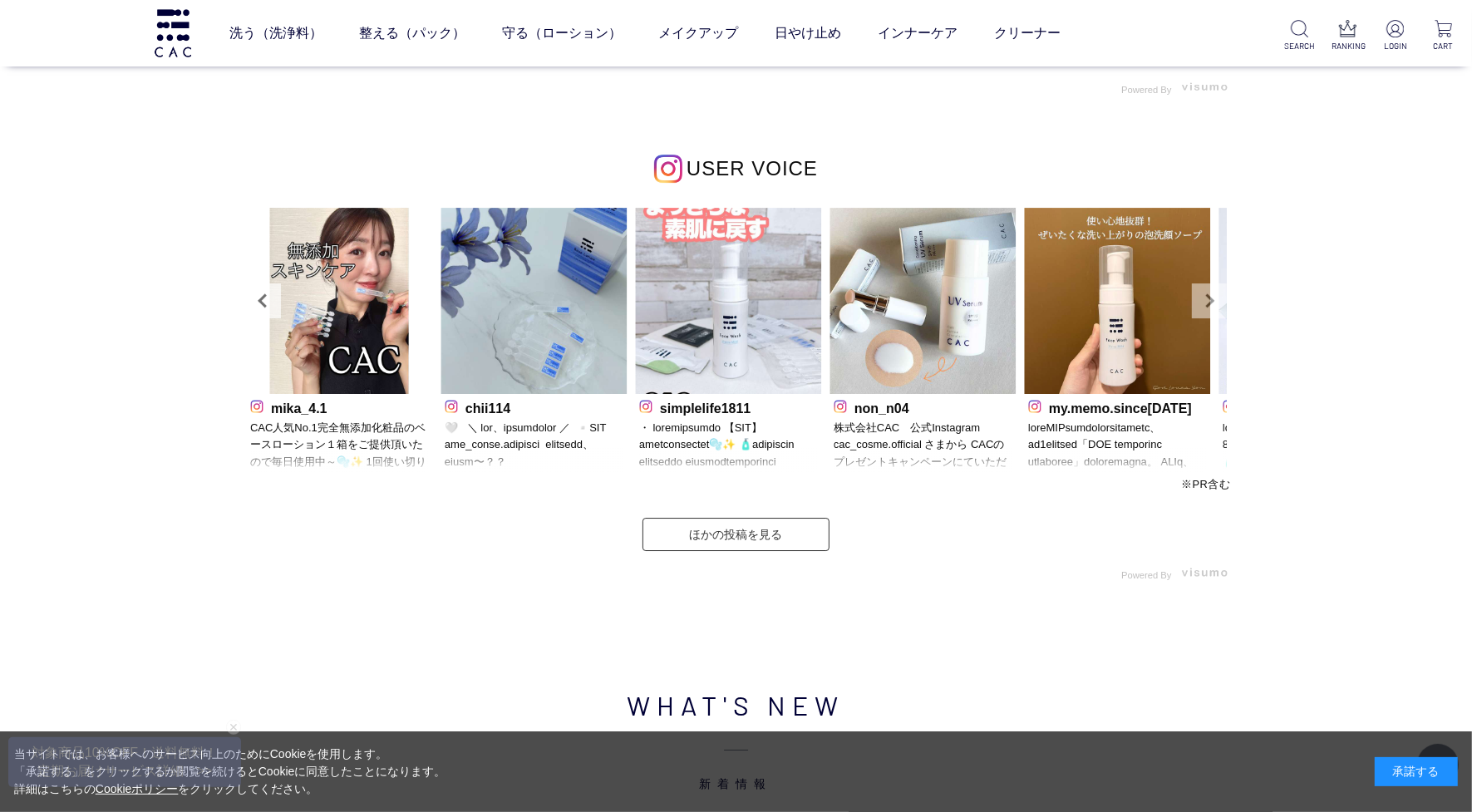
click at [1194, 304] on link "Next" at bounding box center [1209, 300] width 35 height 35
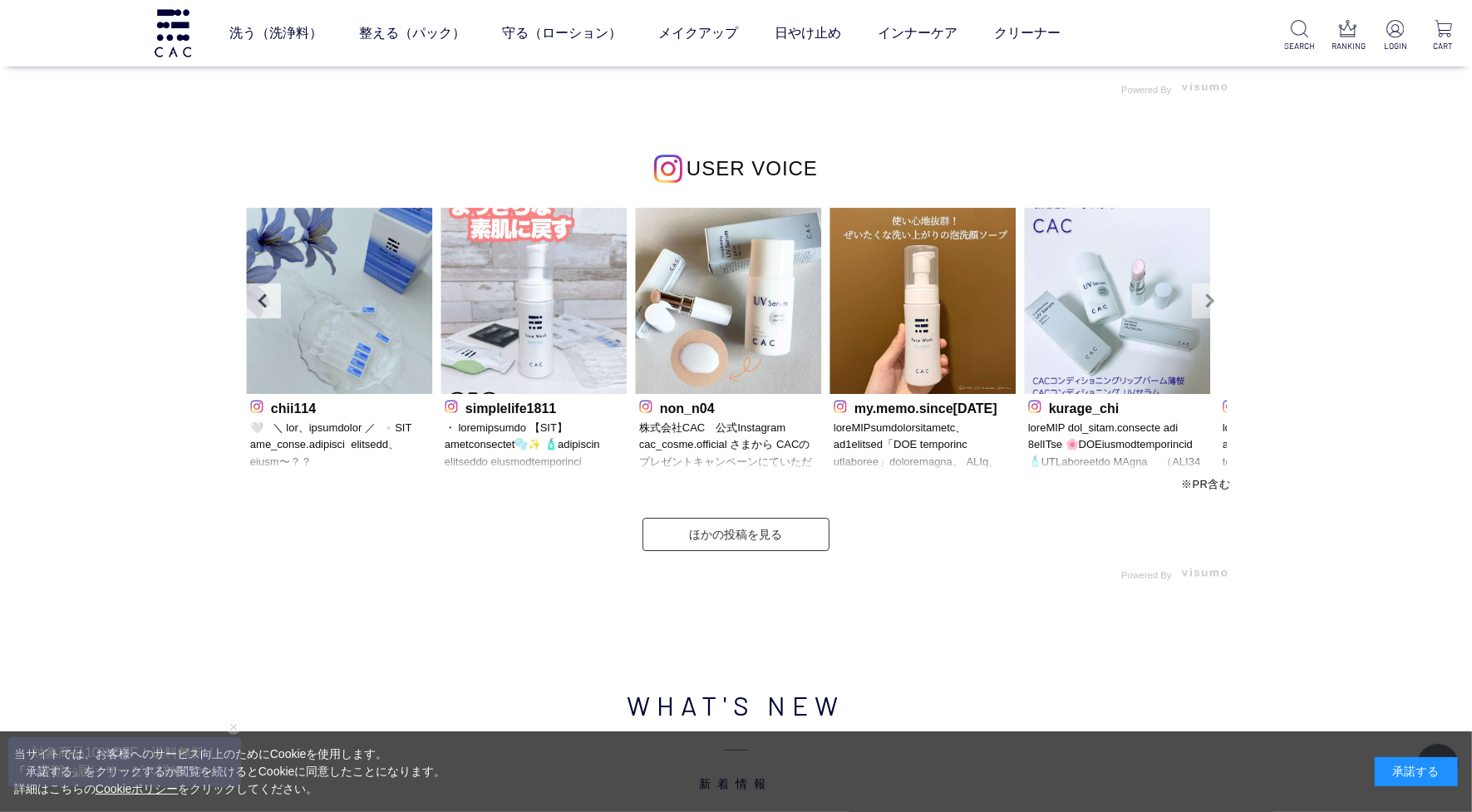
click at [1194, 304] on link "Next" at bounding box center [1209, 300] width 35 height 35
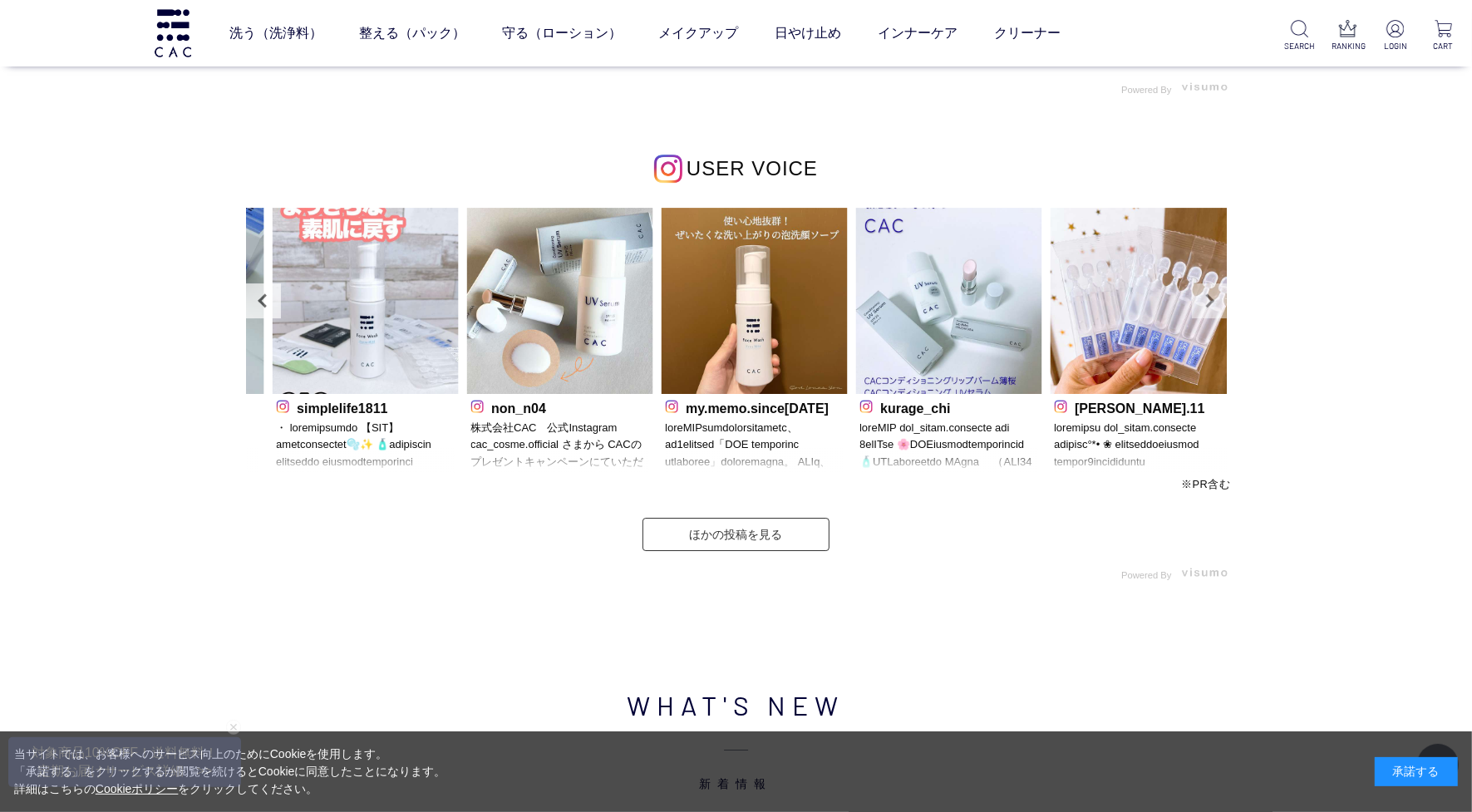
click at [1194, 304] on link "Next" at bounding box center [1209, 300] width 35 height 35
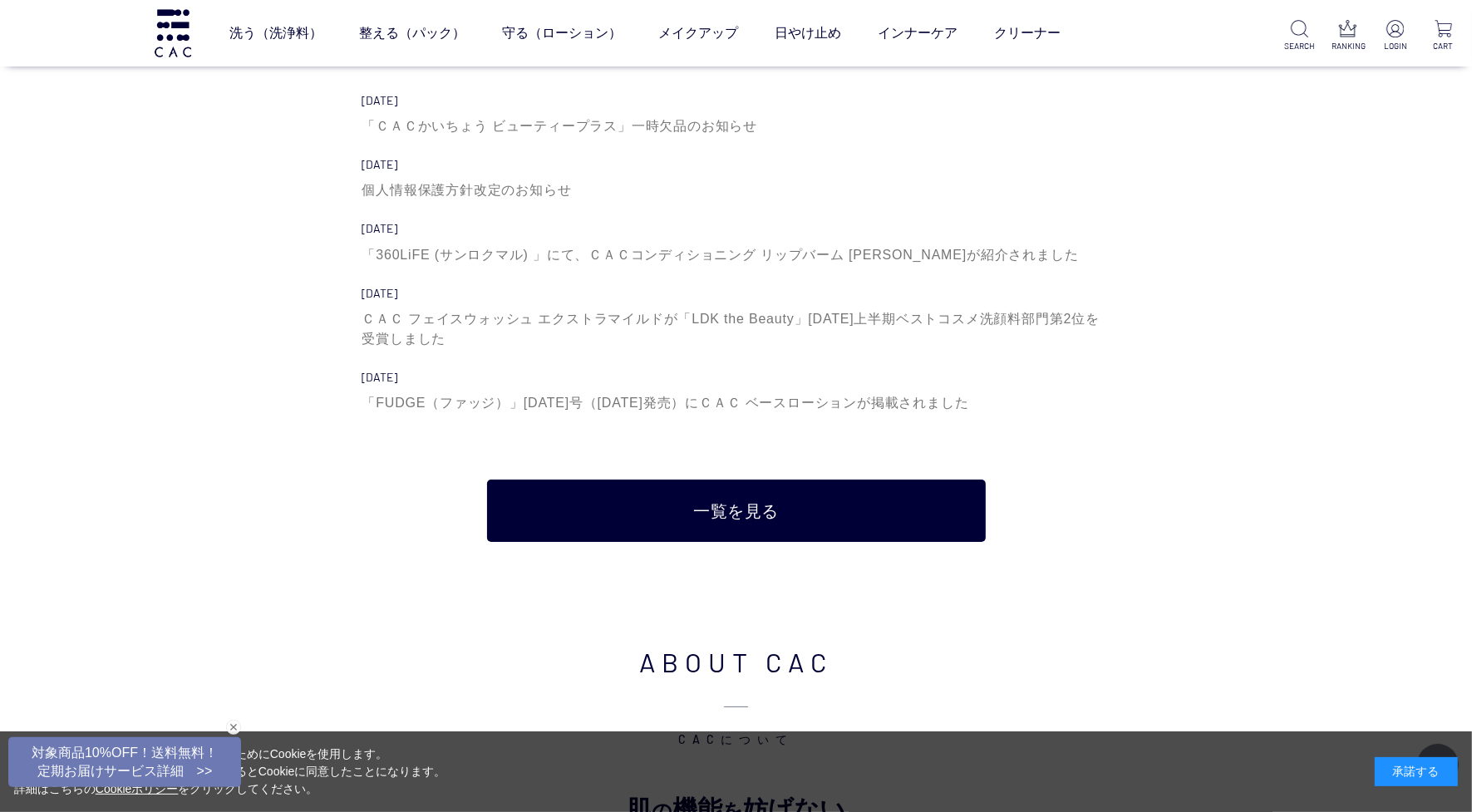
scroll to position [5712, 0]
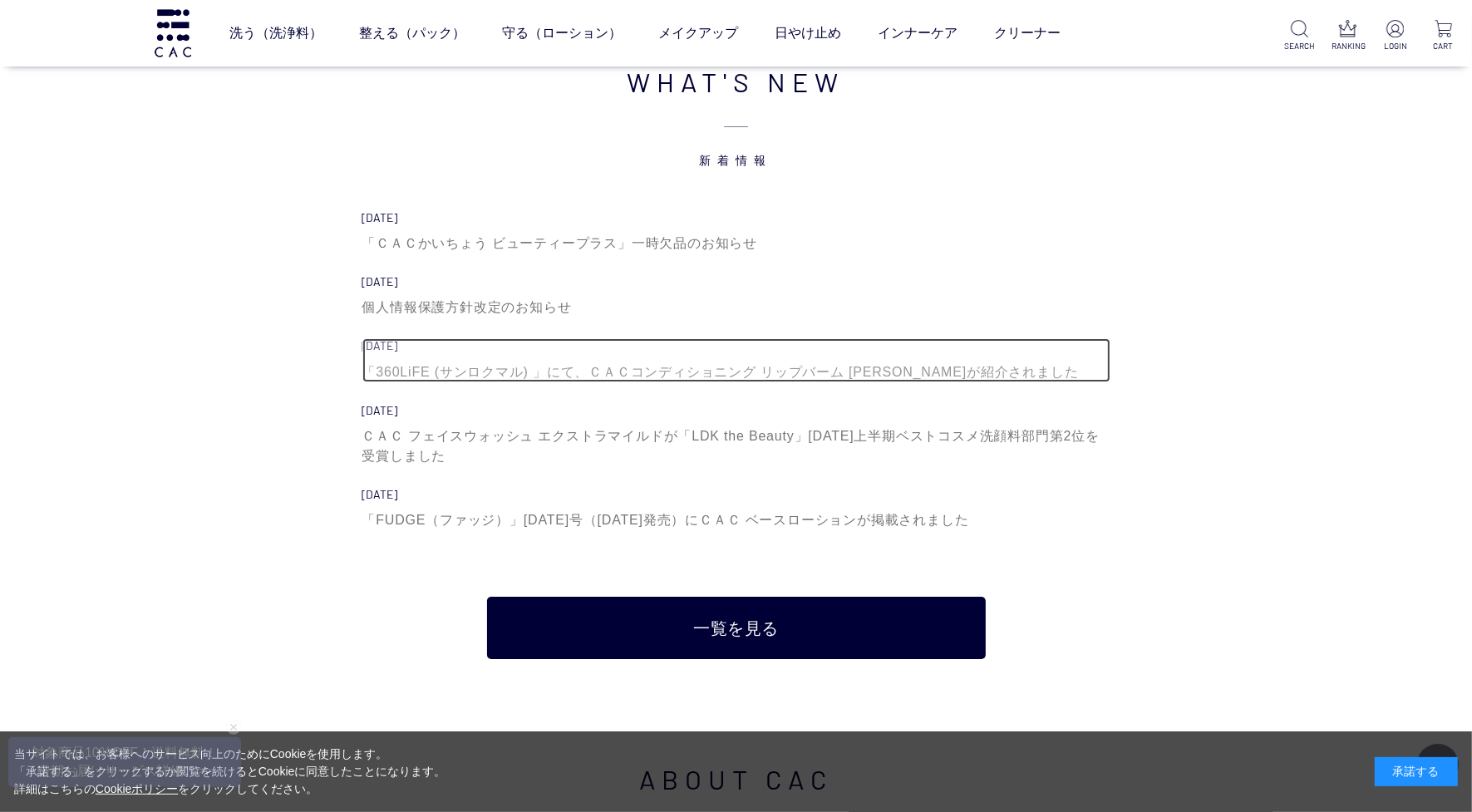
click at [471, 379] on div "「360LiFE (サンロクマル) 」にて、ＣＡＣコンディショニング リップバーム 薄桜が紹介されました" at bounding box center [736, 373] width 748 height 20
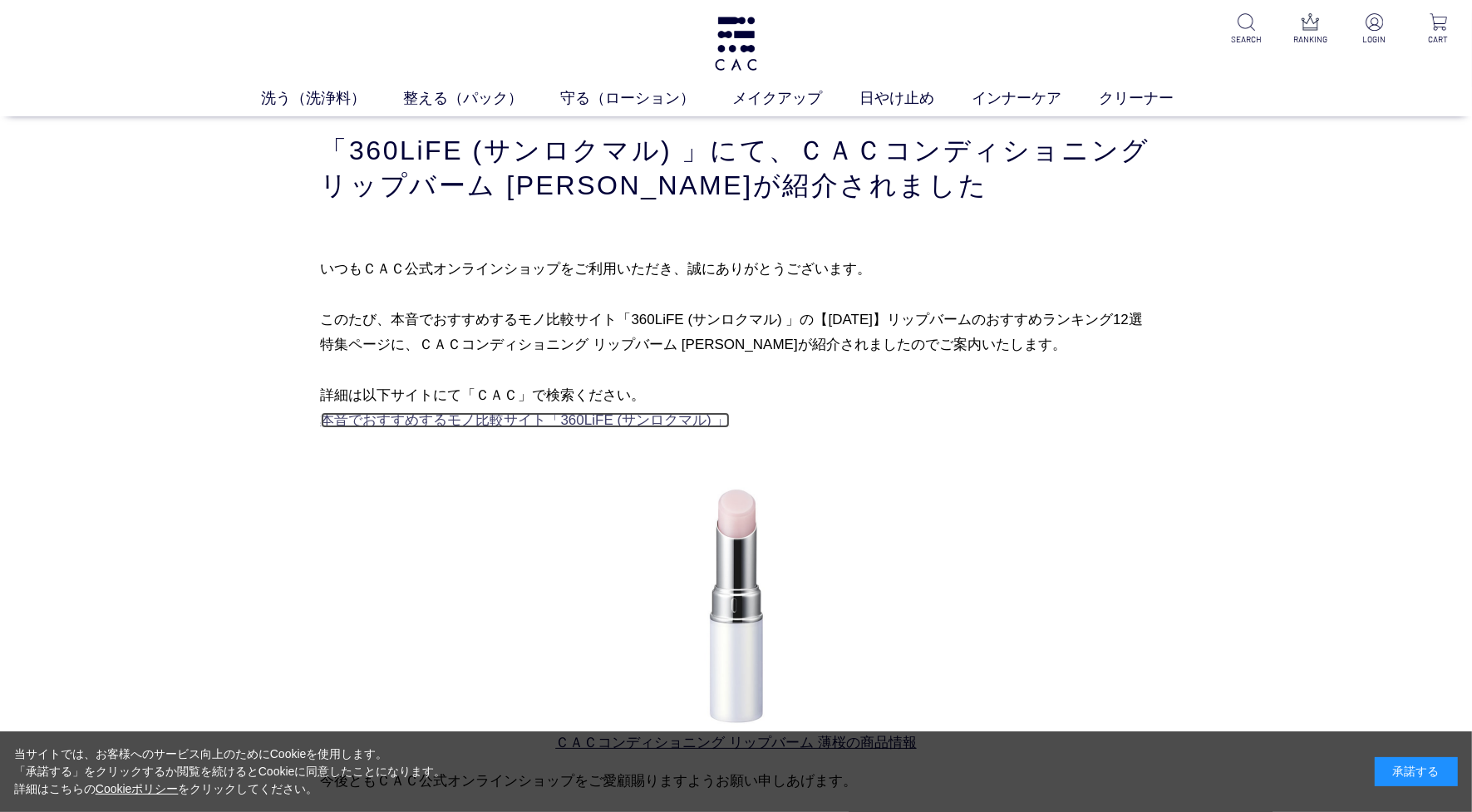
click at [461, 421] on link "本音でおすすめするモノ比較サイト「360LiFE (サンロクマル) 」" at bounding box center [525, 420] width 409 height 16
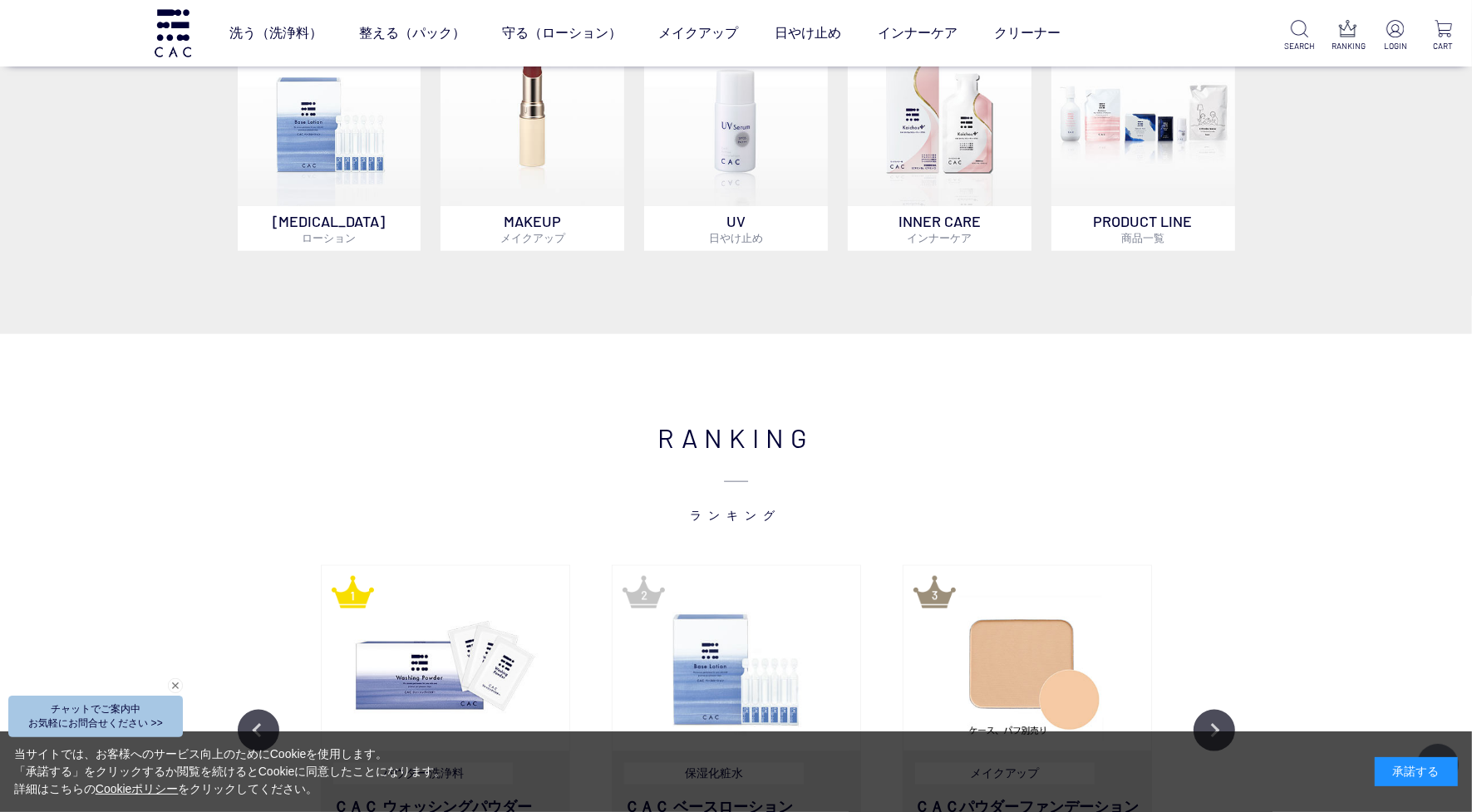
scroll to position [1784, 0]
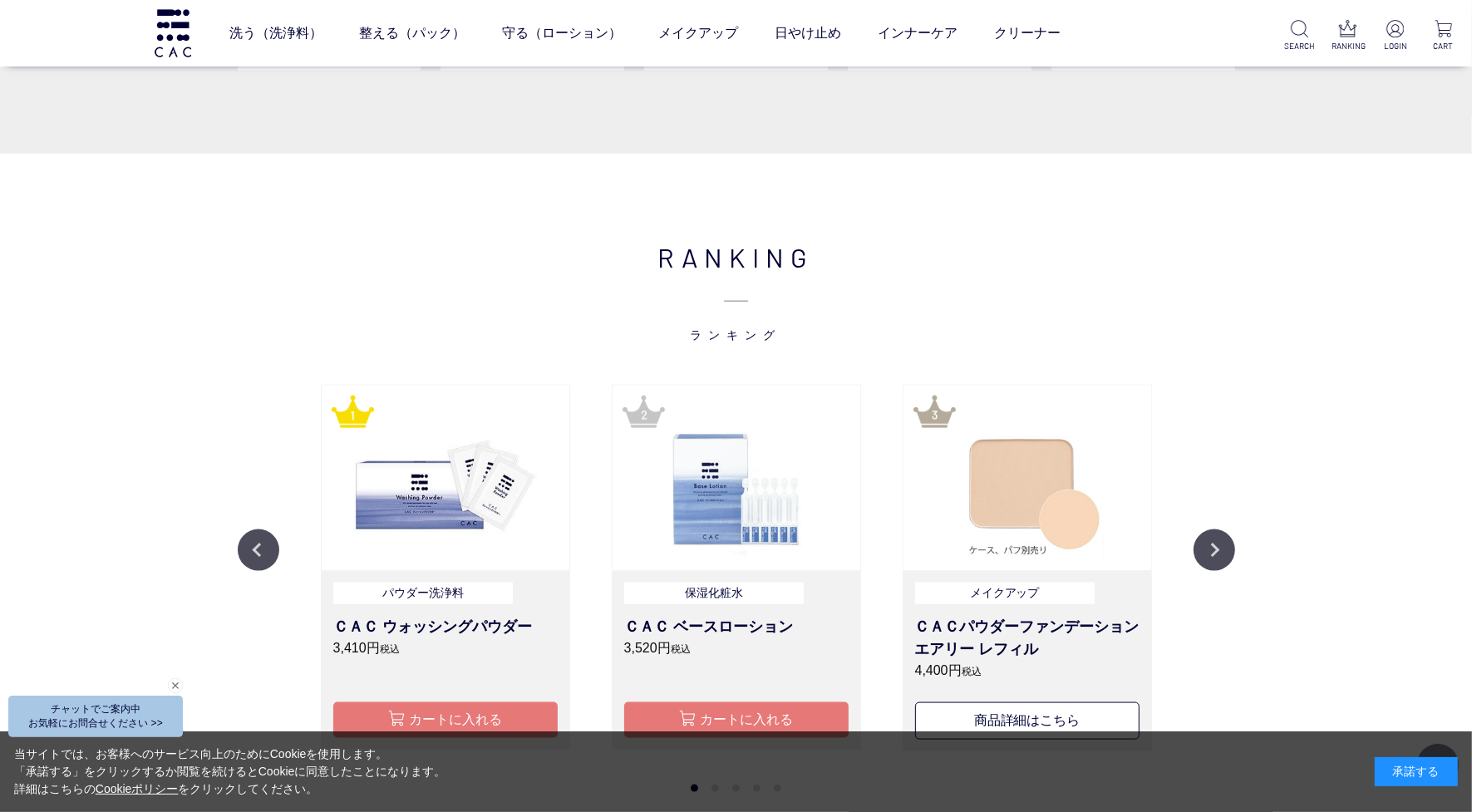
click at [1012, 487] on img at bounding box center [1027, 477] width 248 height 185
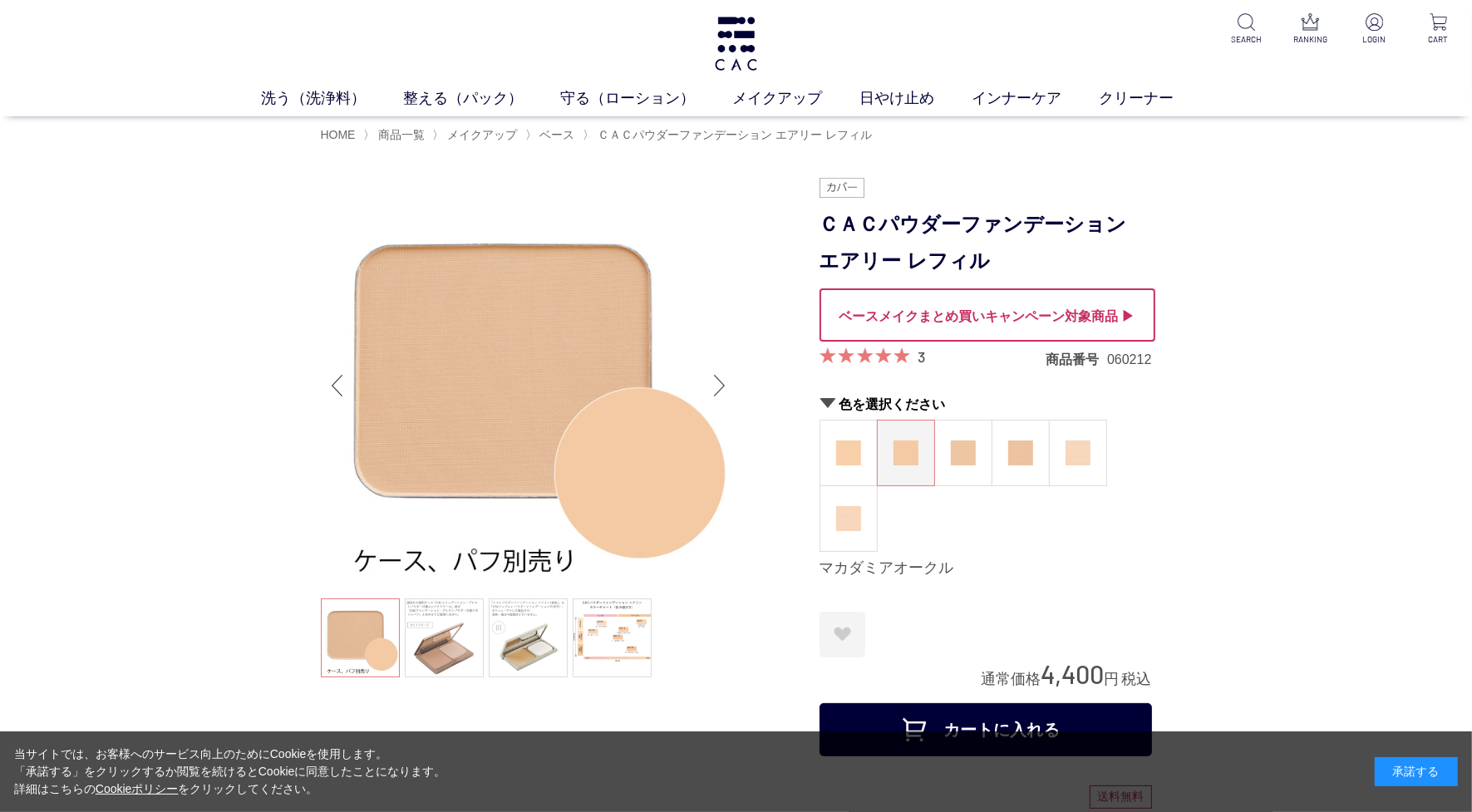
click at [596, 643] on link at bounding box center [612, 637] width 79 height 79
